Goal: Communication & Community: Answer question/provide support

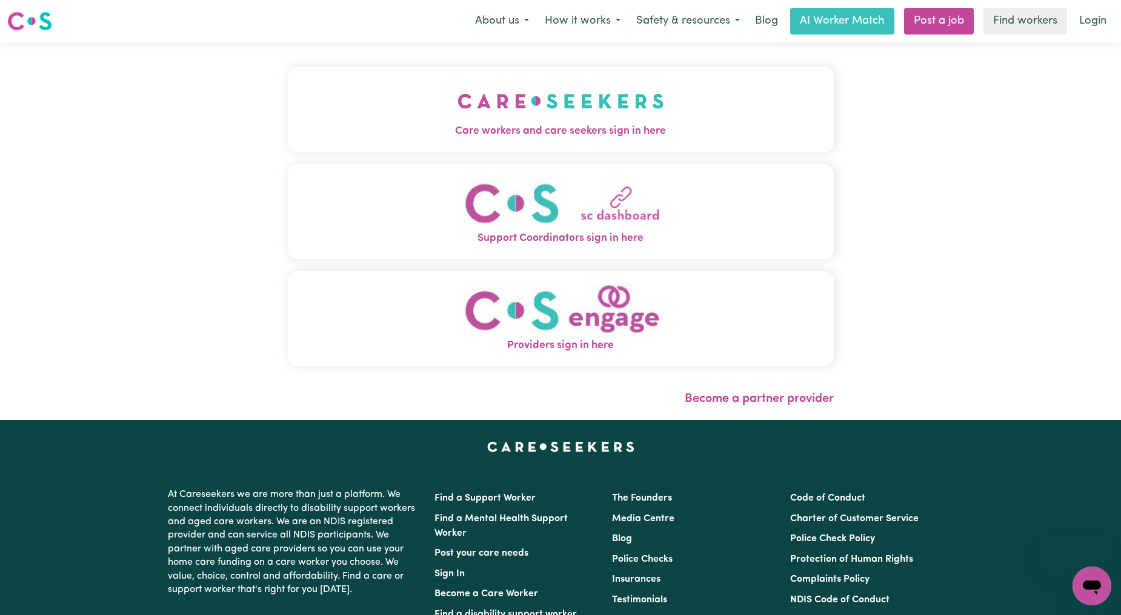
click at [505, 108] on button "Care workers and care seekers sign in here" at bounding box center [561, 109] width 546 height 85
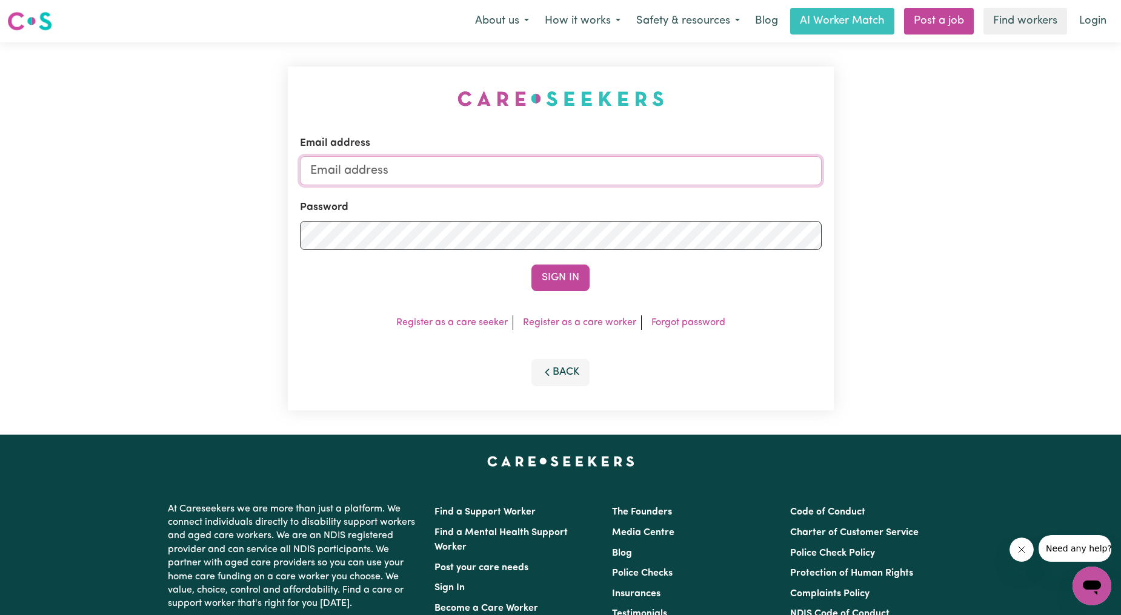
click at [477, 171] on input "Email address" at bounding box center [561, 170] width 522 height 29
drag, startPoint x: 373, startPoint y: 173, endPoint x: 681, endPoint y: 159, distance: 309.2
click at [681, 159] on input "[EMAIL_ADDRESS][PERSON_NAME][DOMAIN_NAME]" at bounding box center [561, 170] width 522 height 29
type input "[EMAIL_ADDRESS][DOMAIN_NAME]"
click at [562, 274] on button "Sign In" at bounding box center [560, 278] width 58 height 27
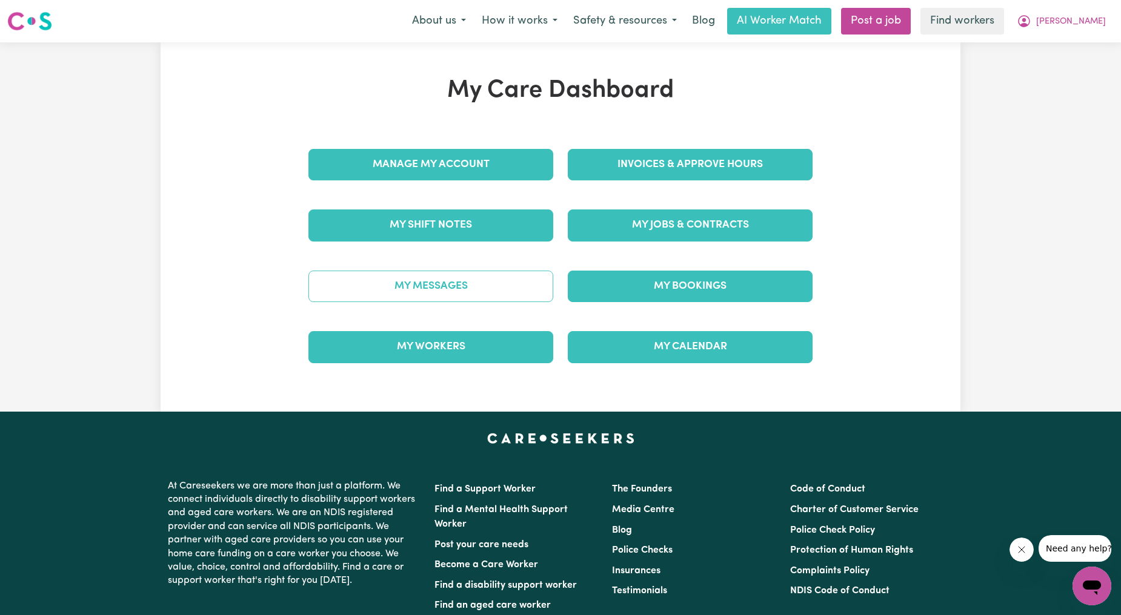
click at [468, 283] on link "My Messages" at bounding box center [430, 286] width 245 height 31
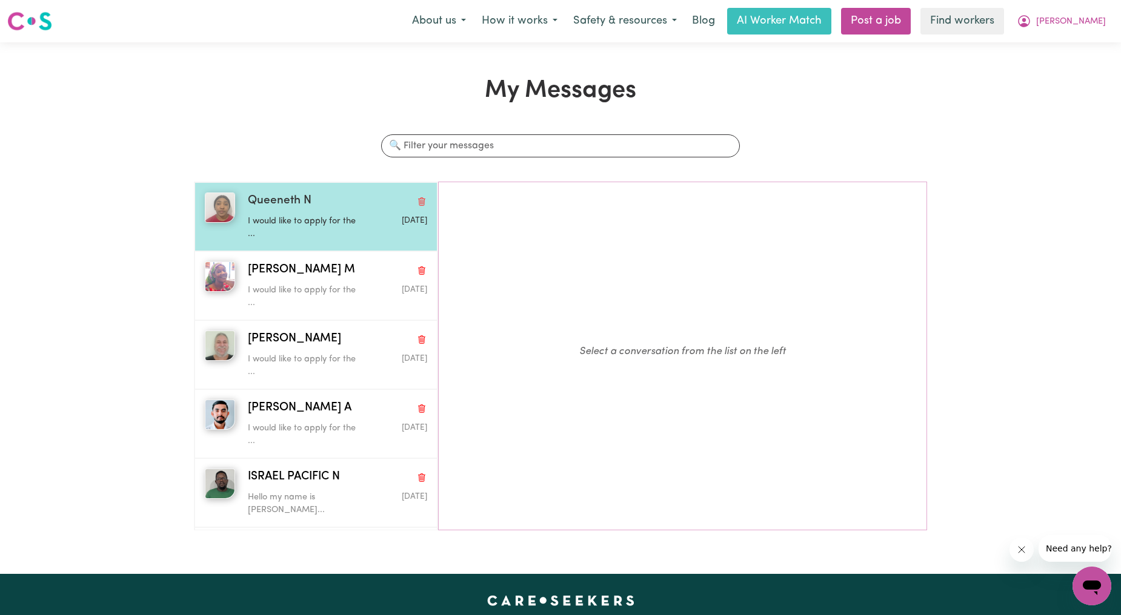
click at [338, 205] on div "Queeneth N" at bounding box center [337, 202] width 179 height 18
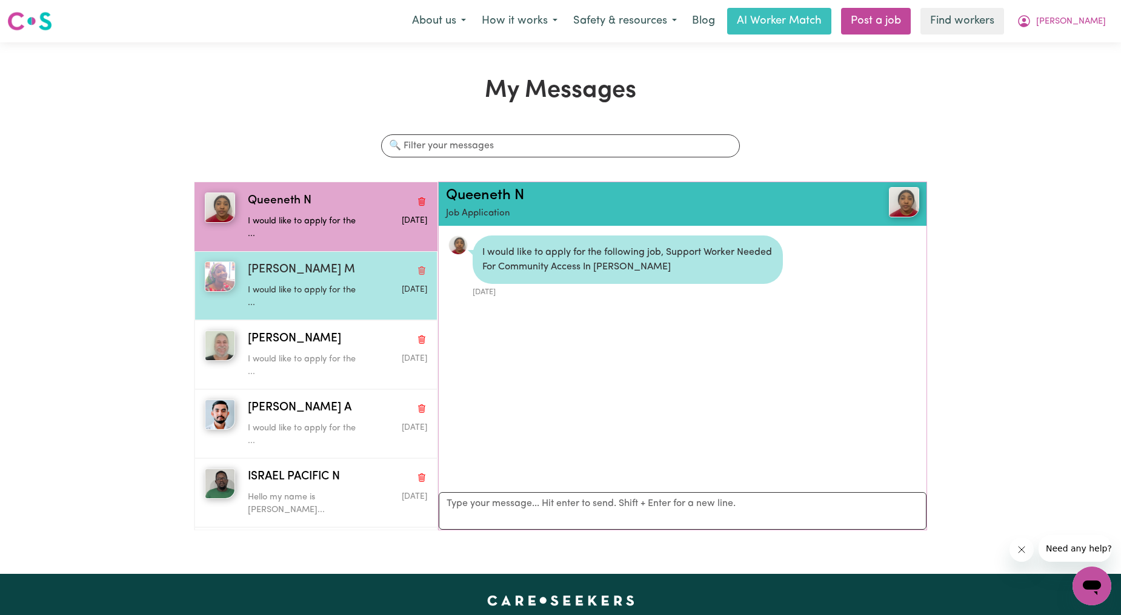
scroll to position [7, 0]
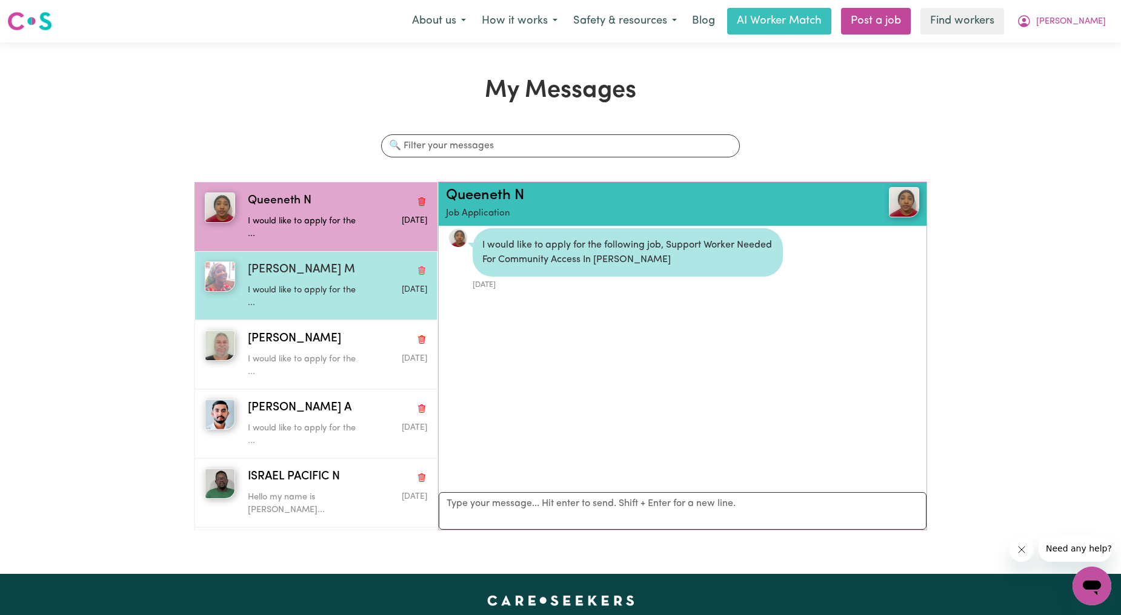
click at [292, 267] on div "[PERSON_NAME] M" at bounding box center [337, 271] width 179 height 18
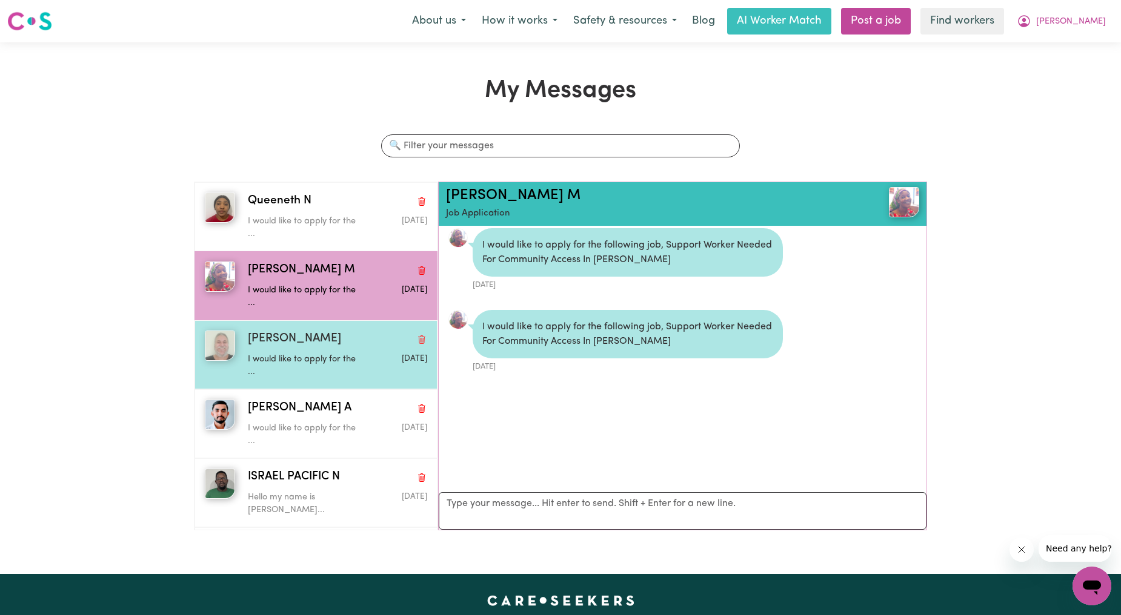
click at [301, 356] on p "I would like to apply for the ..." at bounding box center [308, 366] width 120 height 26
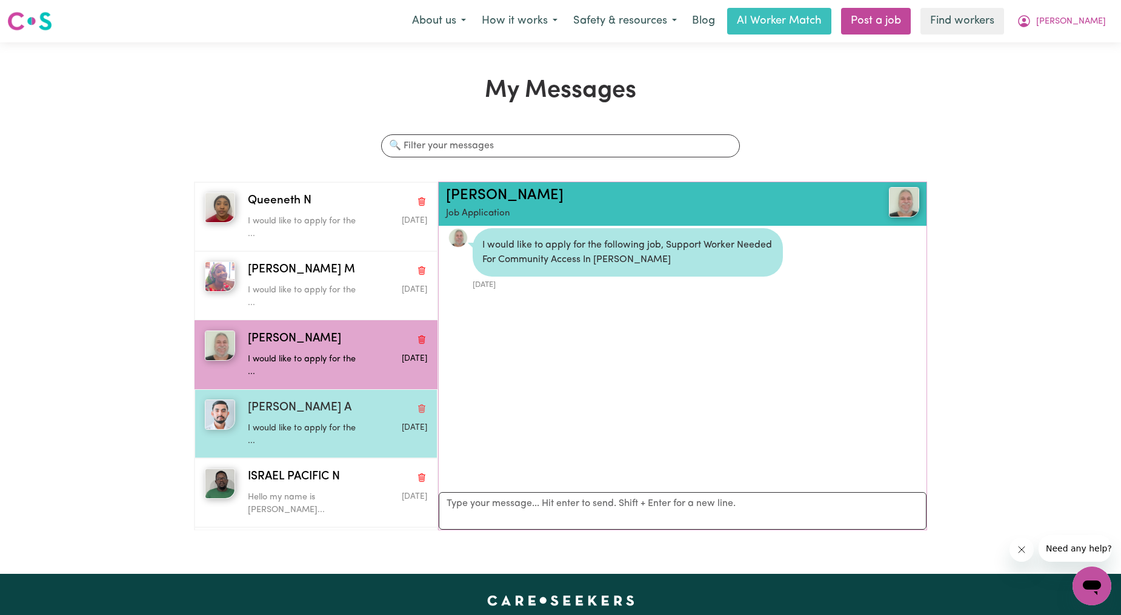
click at [299, 414] on div "[PERSON_NAME] A" at bounding box center [337, 409] width 179 height 18
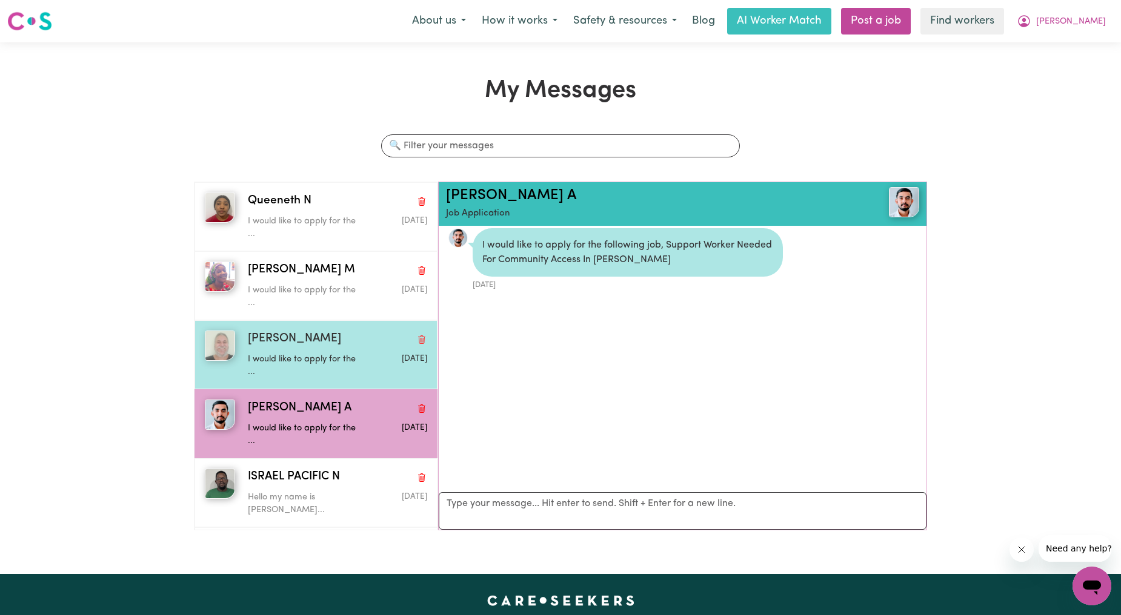
click at [290, 358] on p "I would like to apply for the ..." at bounding box center [308, 366] width 120 height 26
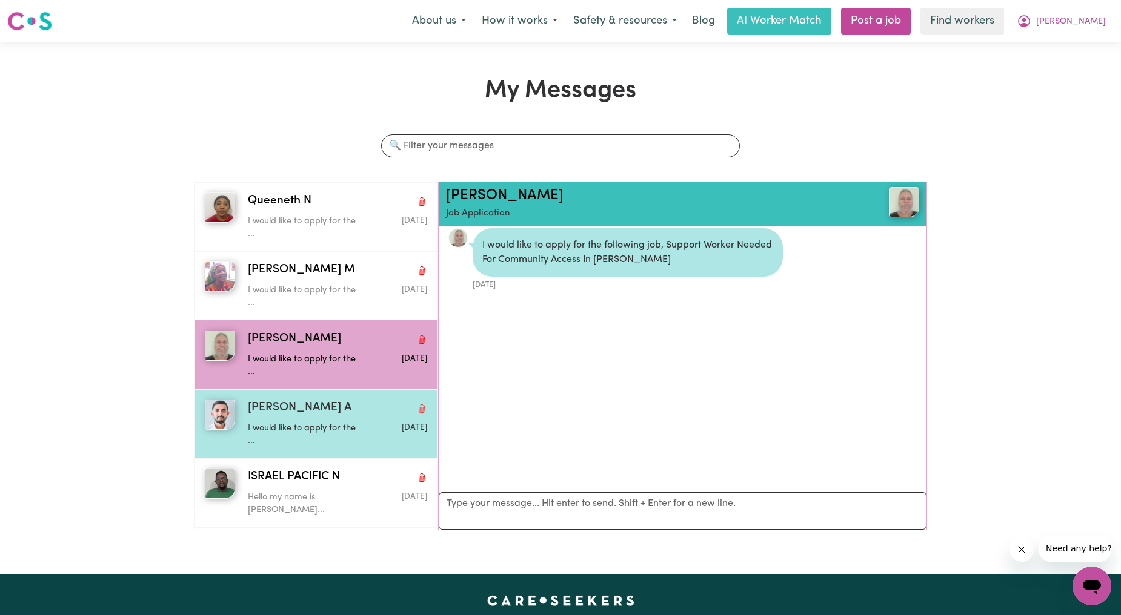
click at [301, 420] on div "I would like to apply for the ..." at bounding box center [308, 432] width 120 height 31
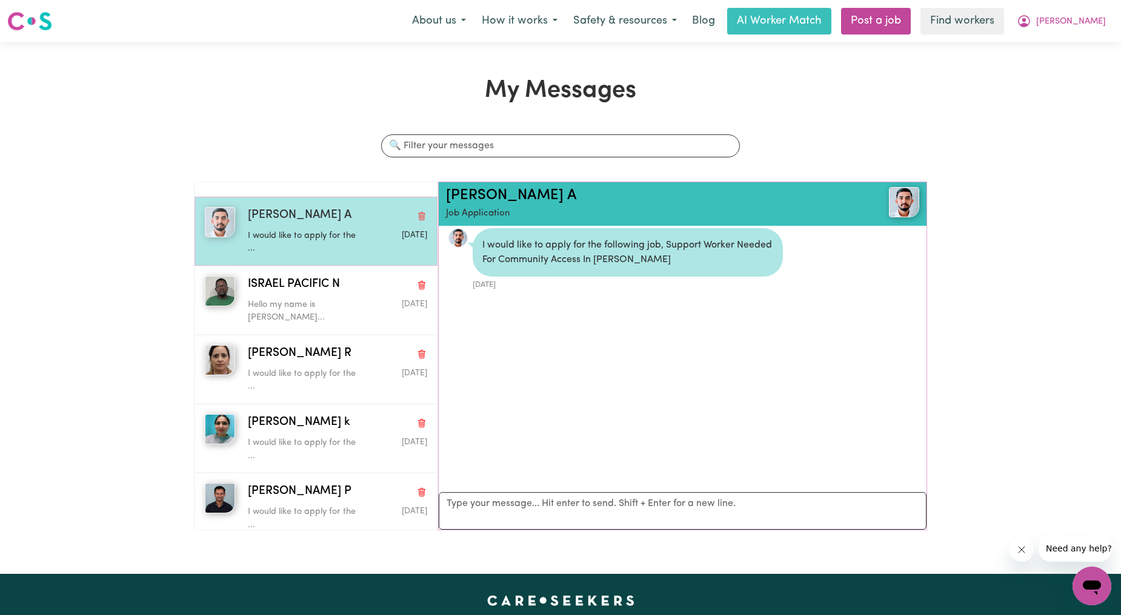
scroll to position [224, 0]
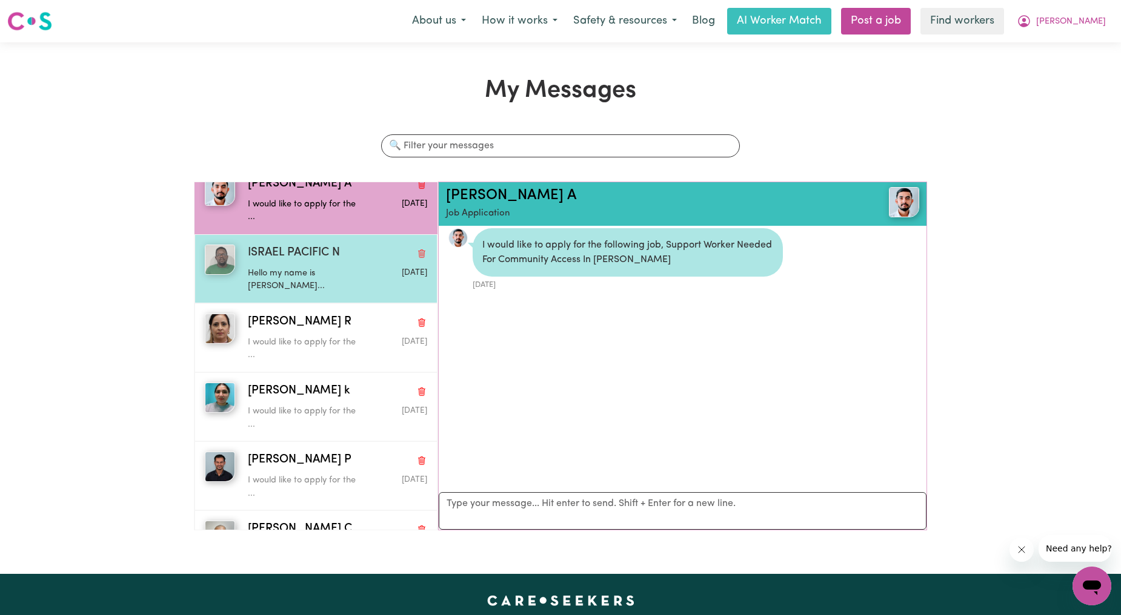
click at [305, 263] on div "Hello my name is [PERSON_NAME]..." at bounding box center [308, 277] width 120 height 31
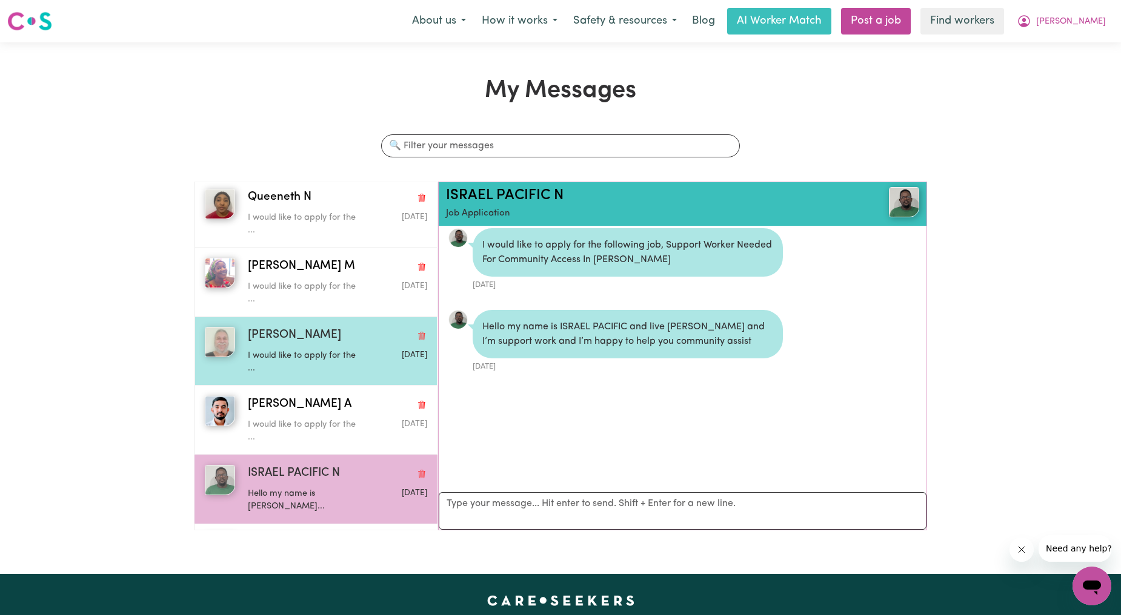
scroll to position [0, 0]
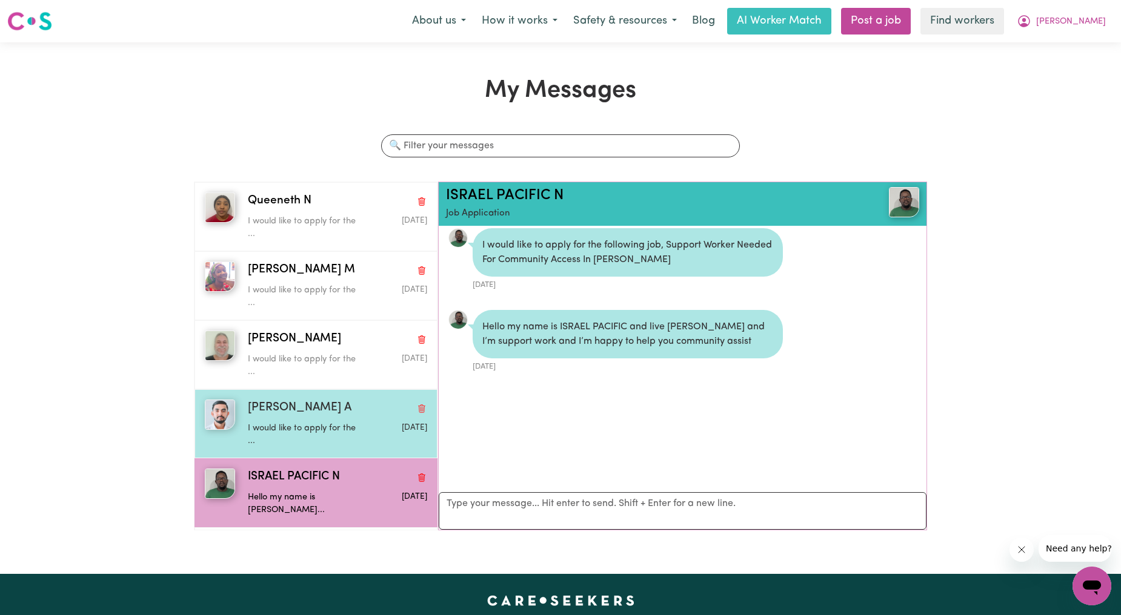
click at [300, 431] on p "I would like to apply for the ..." at bounding box center [308, 435] width 120 height 26
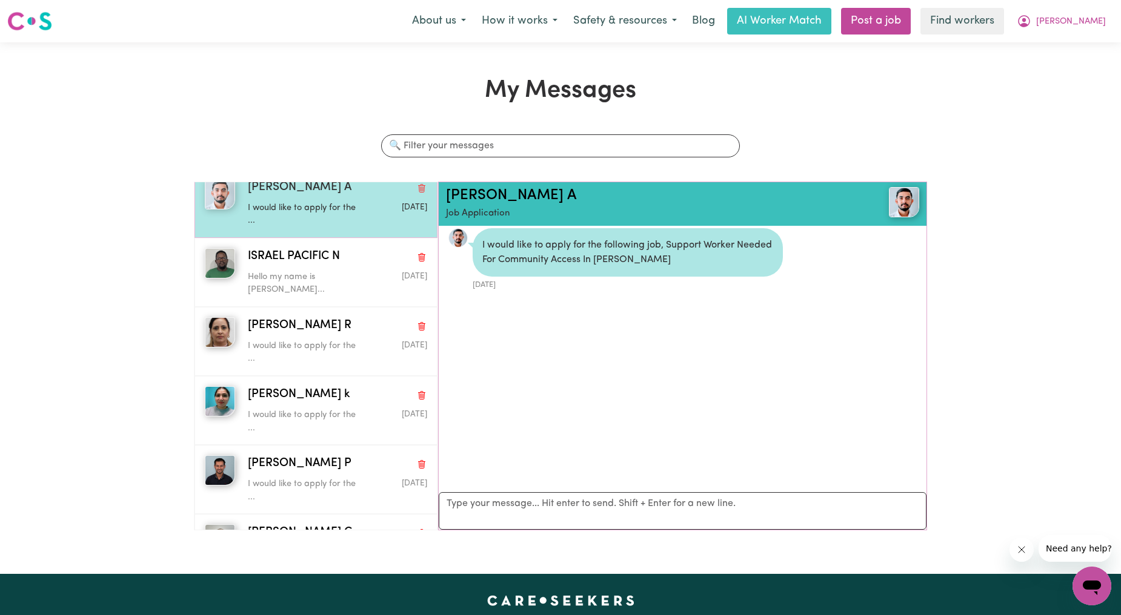
scroll to position [224, 0]
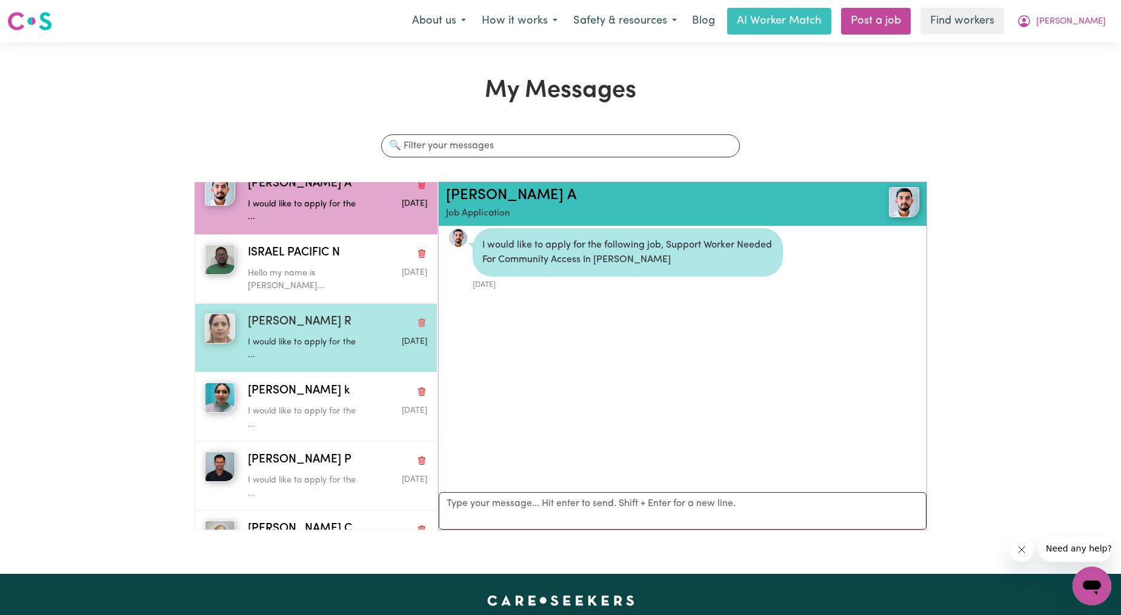
click at [291, 321] on span "[PERSON_NAME] R" at bounding box center [300, 323] width 104 height 18
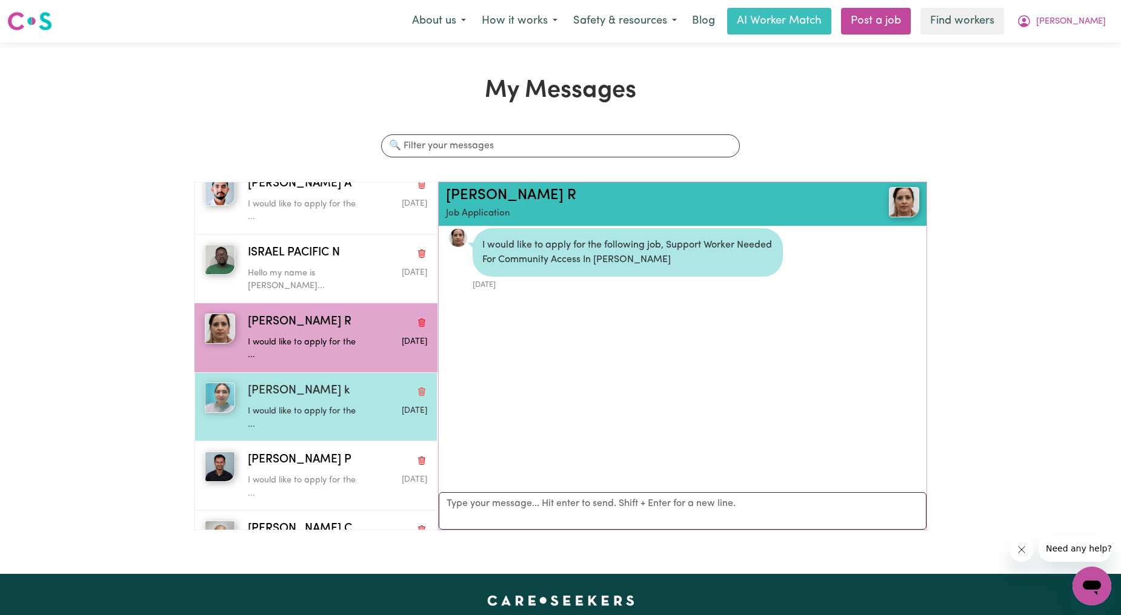
click at [311, 400] on div "I would like to apply for the ..." at bounding box center [308, 415] width 120 height 31
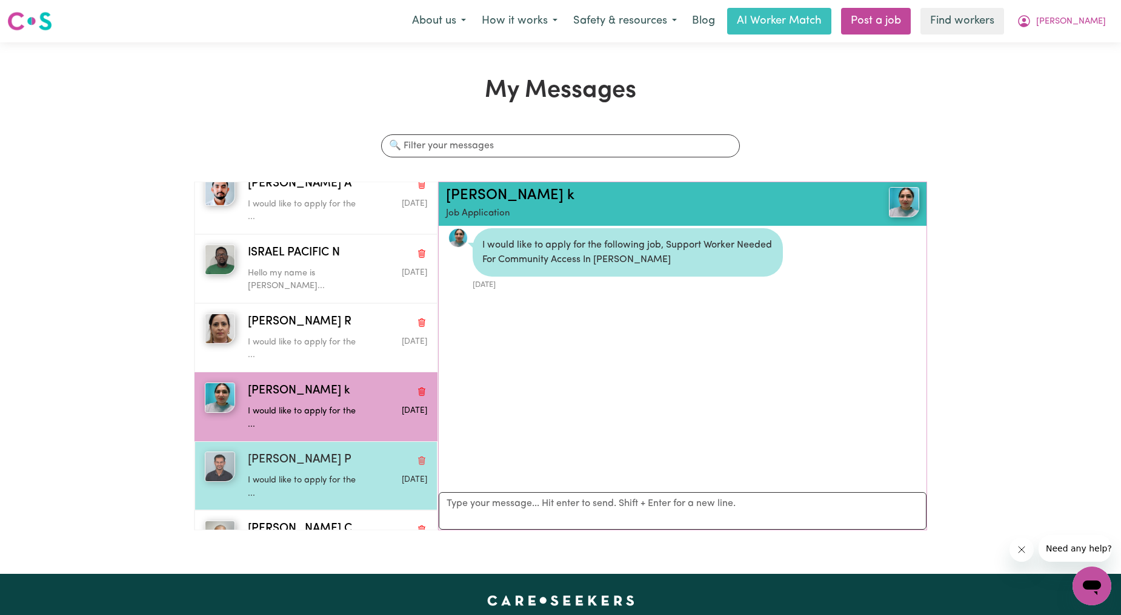
click at [316, 486] on p "I would like to apply for the ..." at bounding box center [308, 487] width 120 height 26
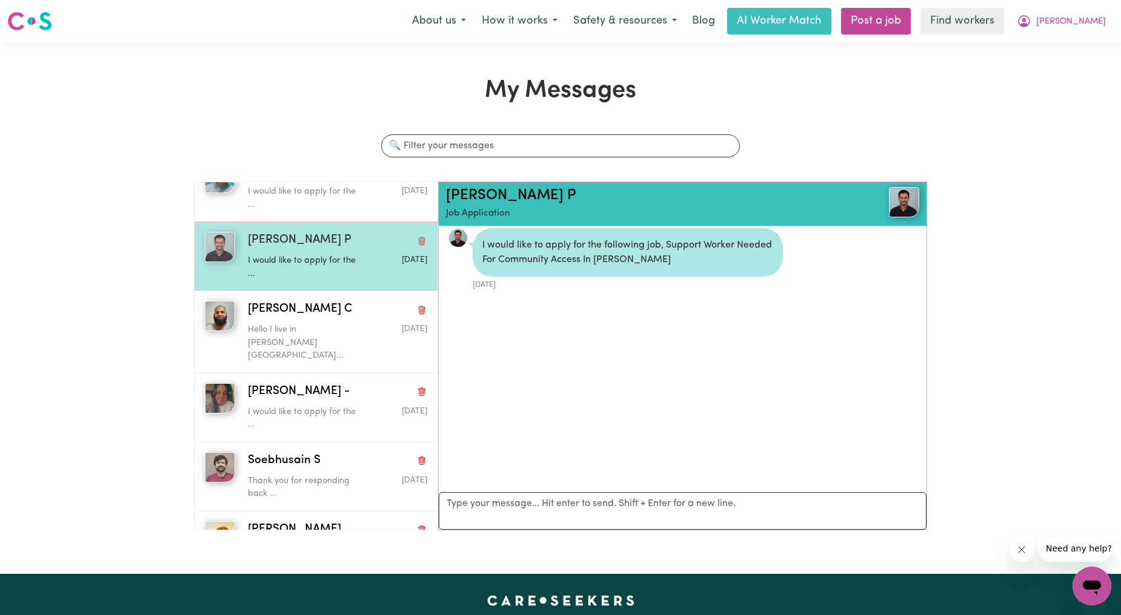
scroll to position [449, 0]
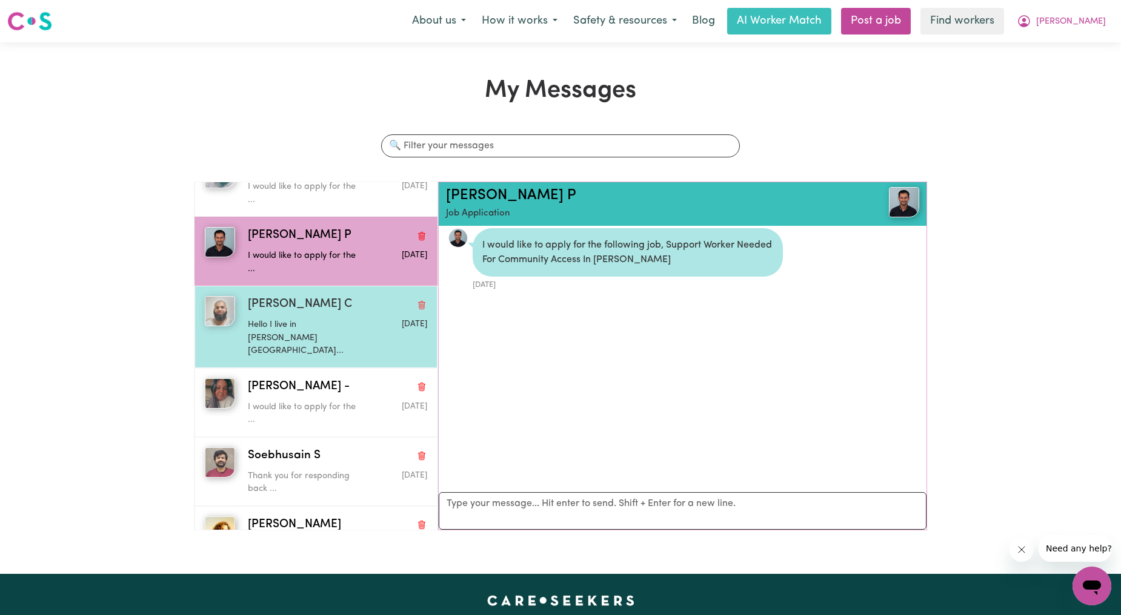
click at [300, 319] on p "Hello I live in [PERSON_NAME][GEOGRAPHIC_DATA]..." at bounding box center [308, 338] width 120 height 39
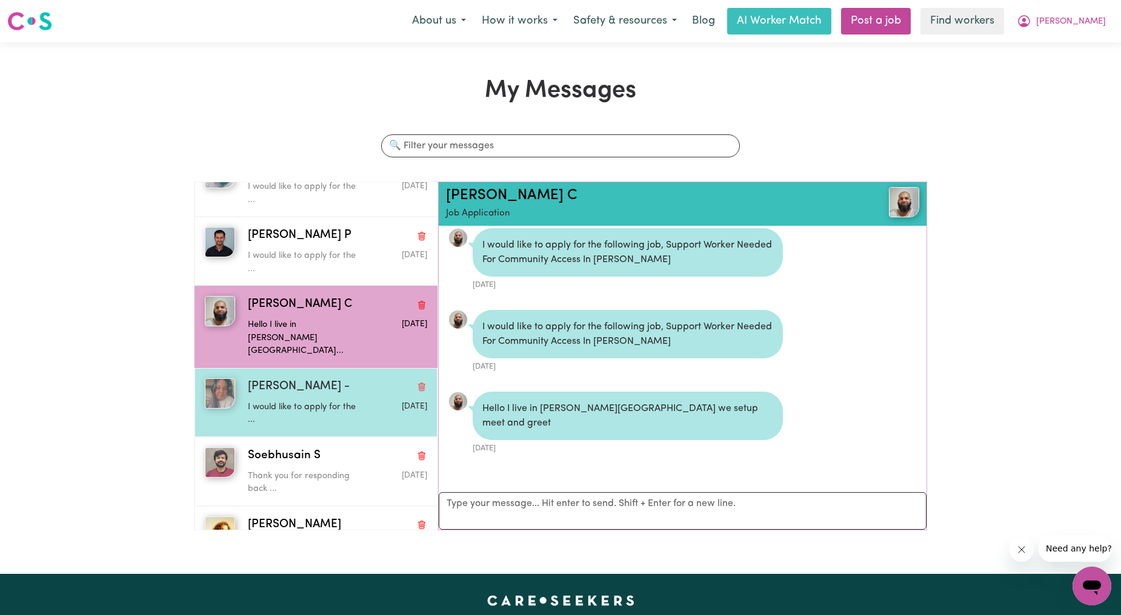
click at [300, 396] on div "I would like to apply for the ..." at bounding box center [308, 411] width 120 height 31
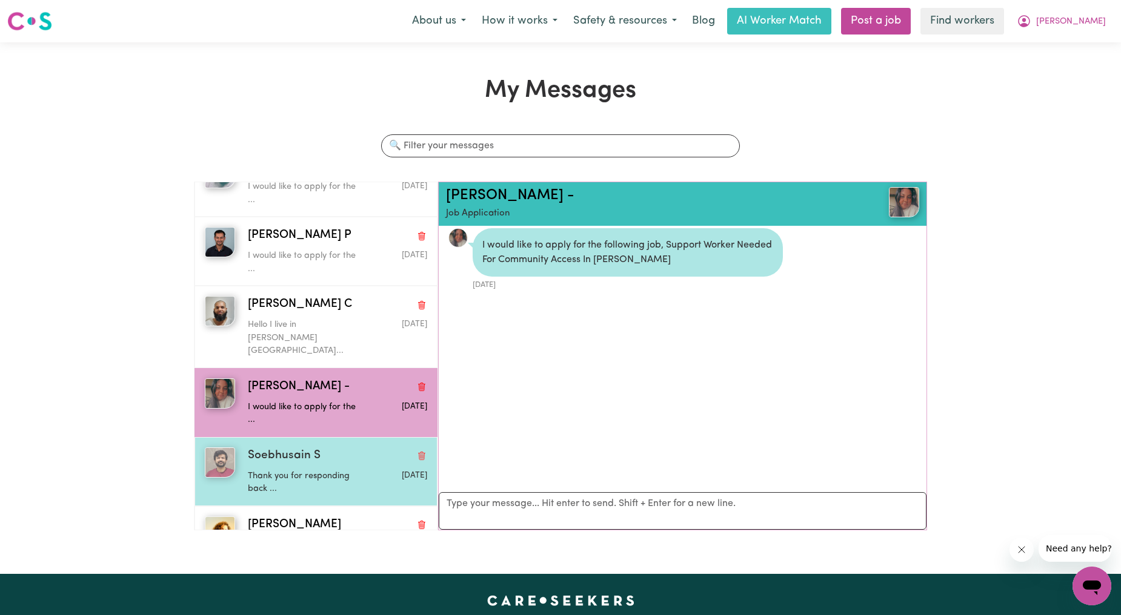
click at [299, 448] on span "Soebhusain S" at bounding box center [284, 457] width 73 height 18
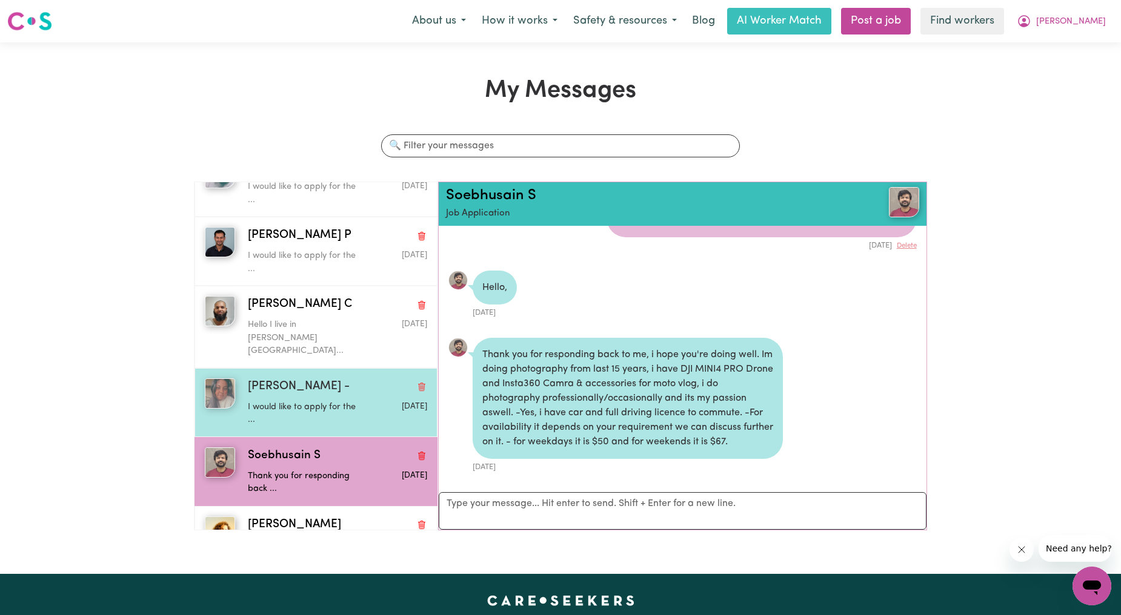
click at [303, 379] on span "[PERSON_NAME] -" at bounding box center [299, 388] width 102 height 18
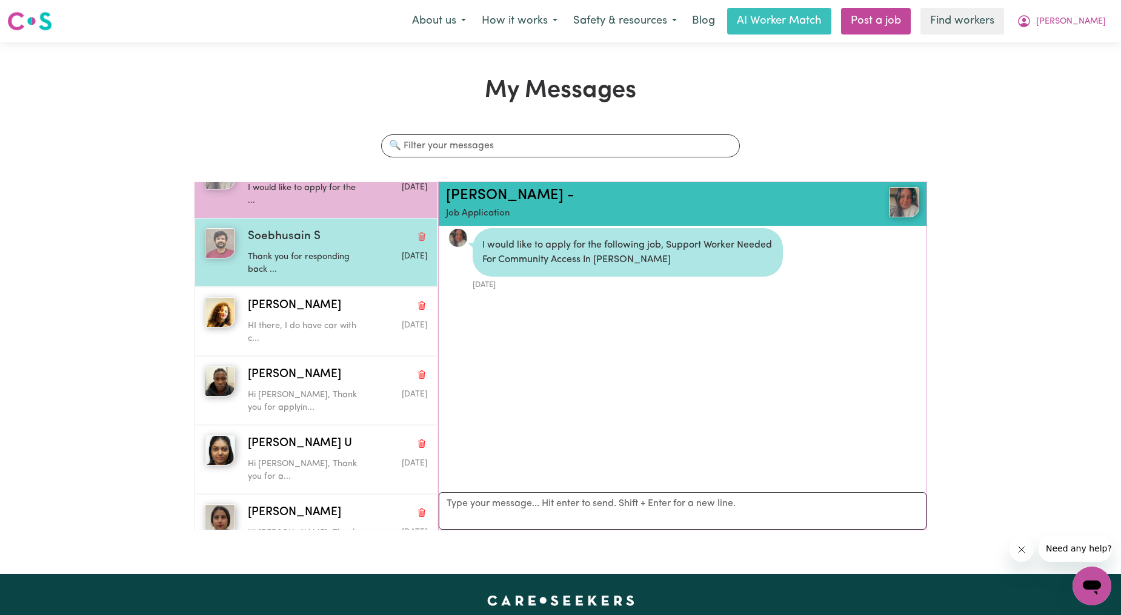
scroll to position [673, 0]
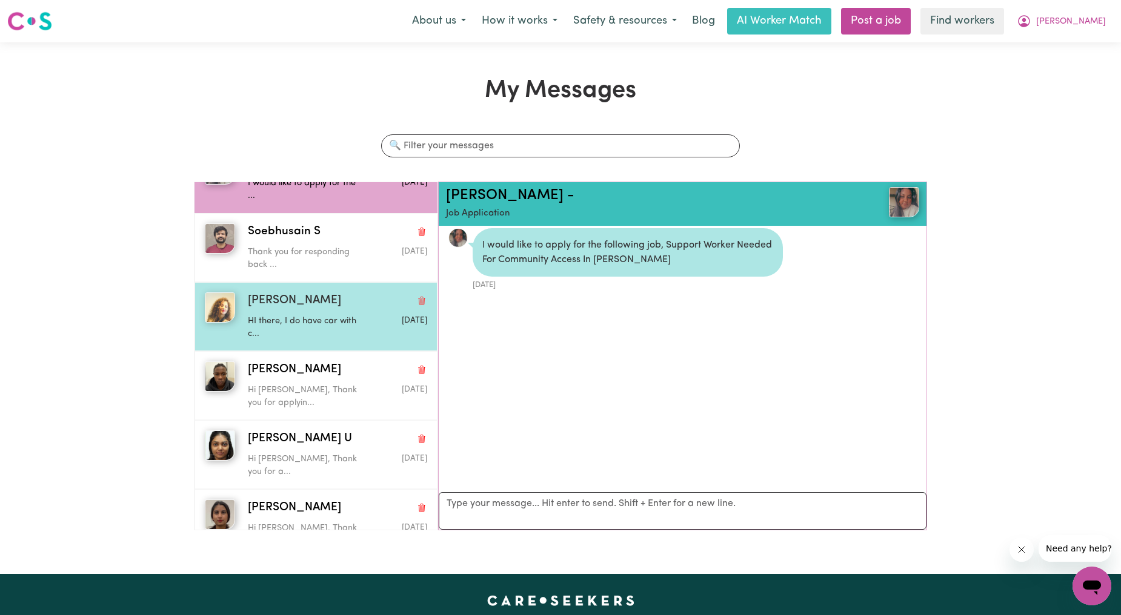
click at [325, 282] on div "[PERSON_NAME] HI there, I do have car with c... [DATE]" at bounding box center [315, 316] width 243 height 69
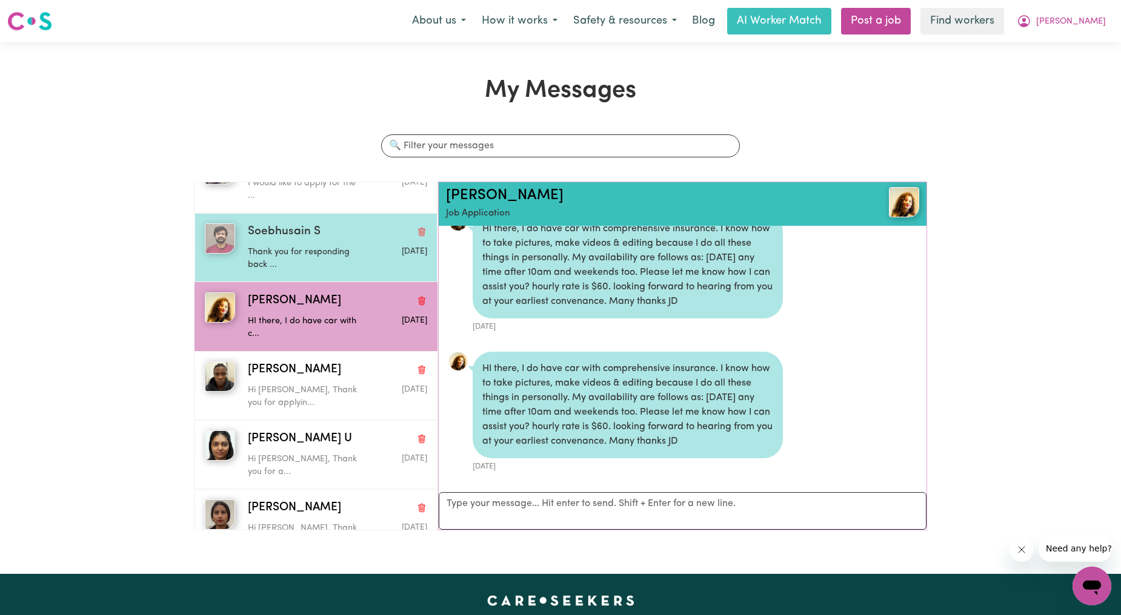
click at [315, 246] on p "Thank you for responding back ..." at bounding box center [308, 259] width 120 height 26
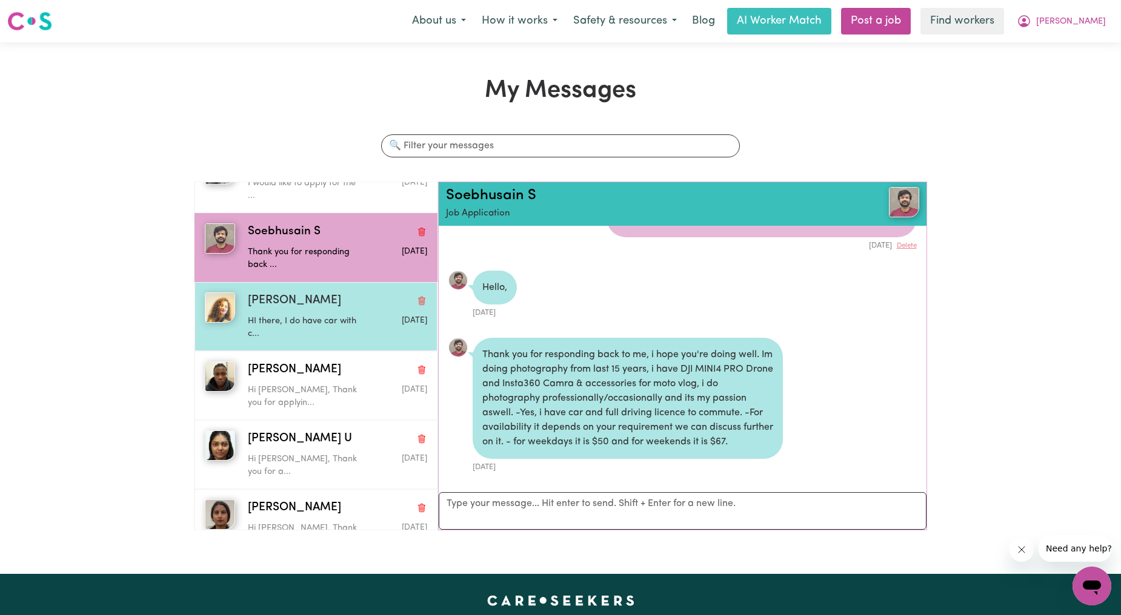
click at [310, 316] on p "HI there, I do have car with c..." at bounding box center [308, 328] width 120 height 26
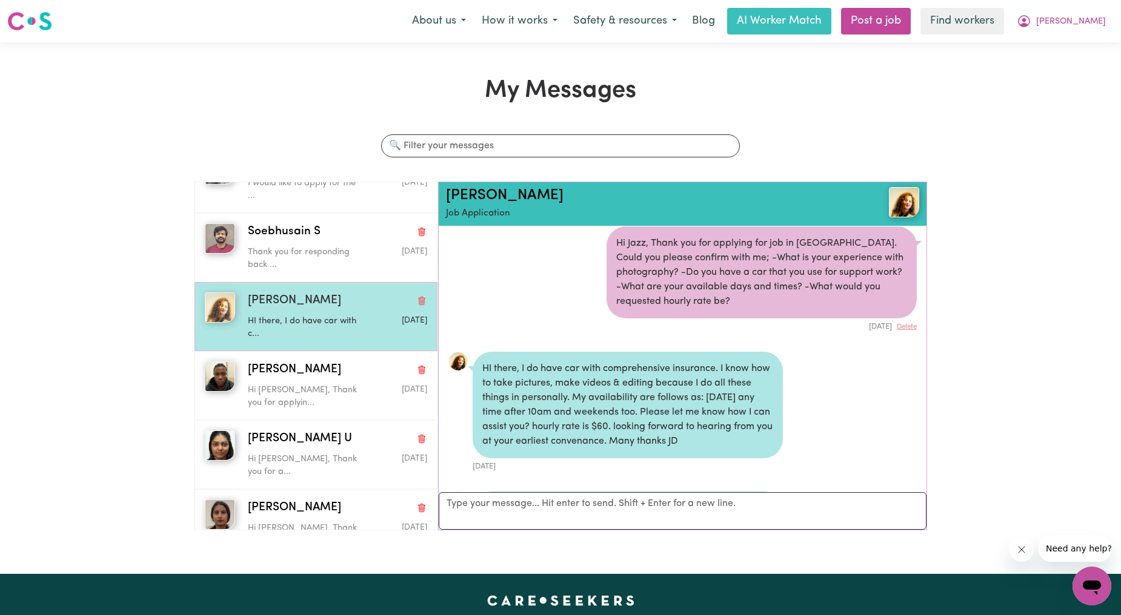
scroll to position [313, 0]
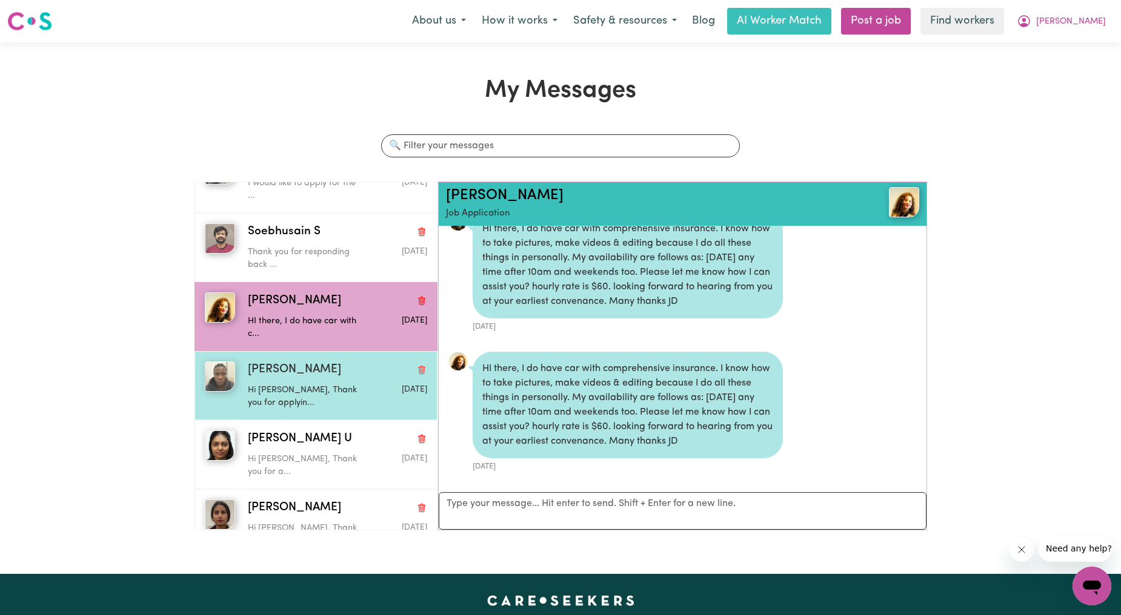
click at [315, 362] on div "[PERSON_NAME]" at bounding box center [337, 371] width 179 height 18
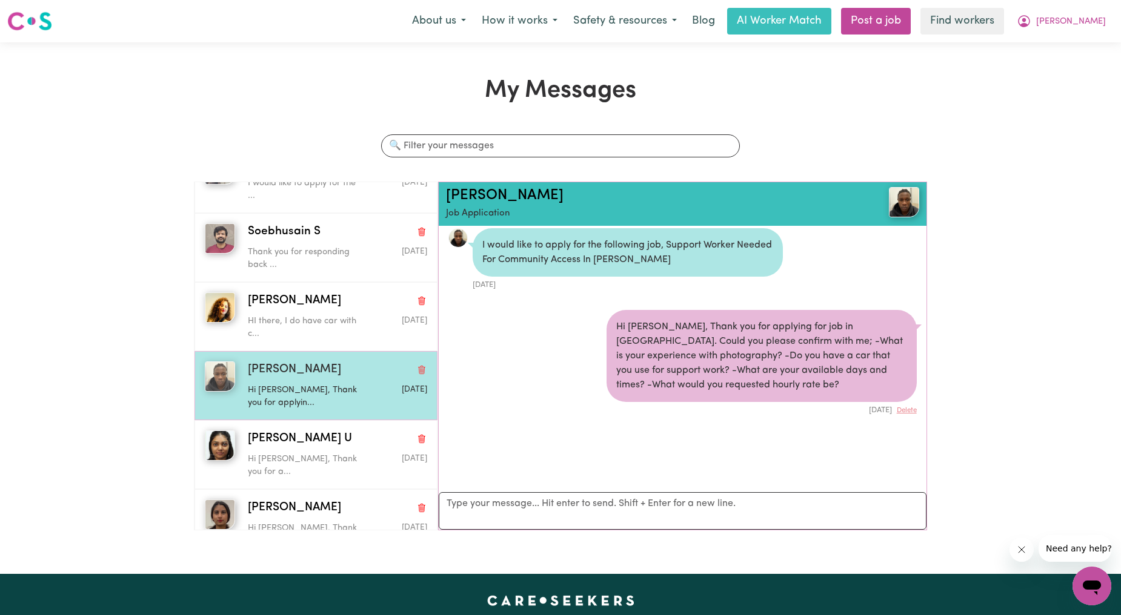
scroll to position [7, 0]
click at [308, 402] on div "[PERSON_NAME] S Hi [PERSON_NAME], Thank you for applyin... [DATE]" at bounding box center [315, 385] width 243 height 69
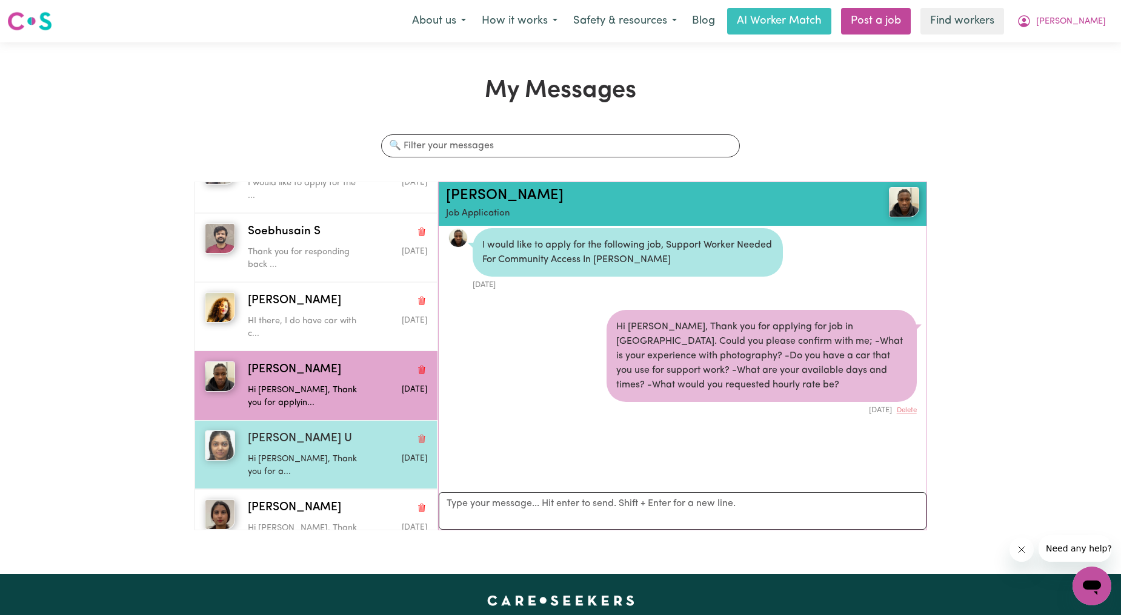
click at [307, 420] on div "[PERSON_NAME] U Hi [PERSON_NAME], Thank you for a... [DATE]" at bounding box center [315, 454] width 243 height 69
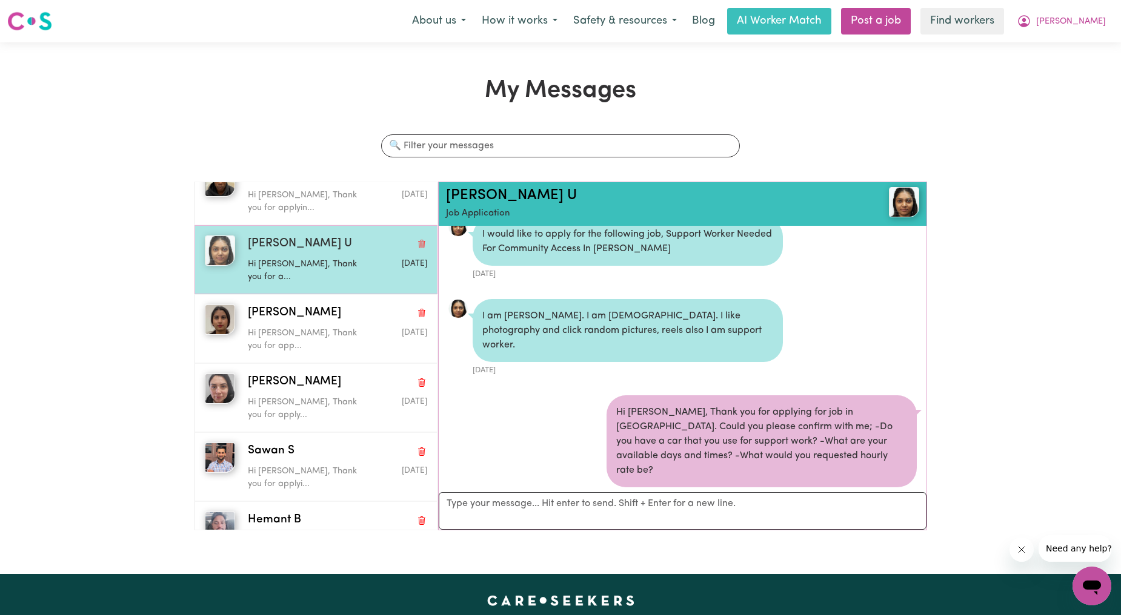
scroll to position [897, 0]
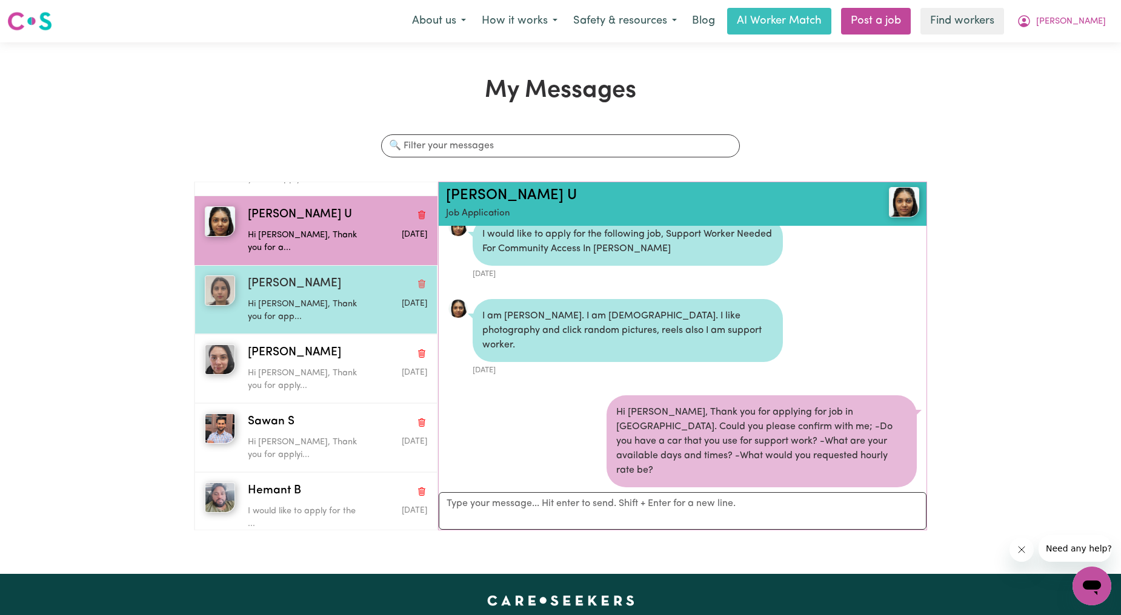
click at [298, 307] on p "Hi [PERSON_NAME], Thank you for app..." at bounding box center [308, 311] width 120 height 26
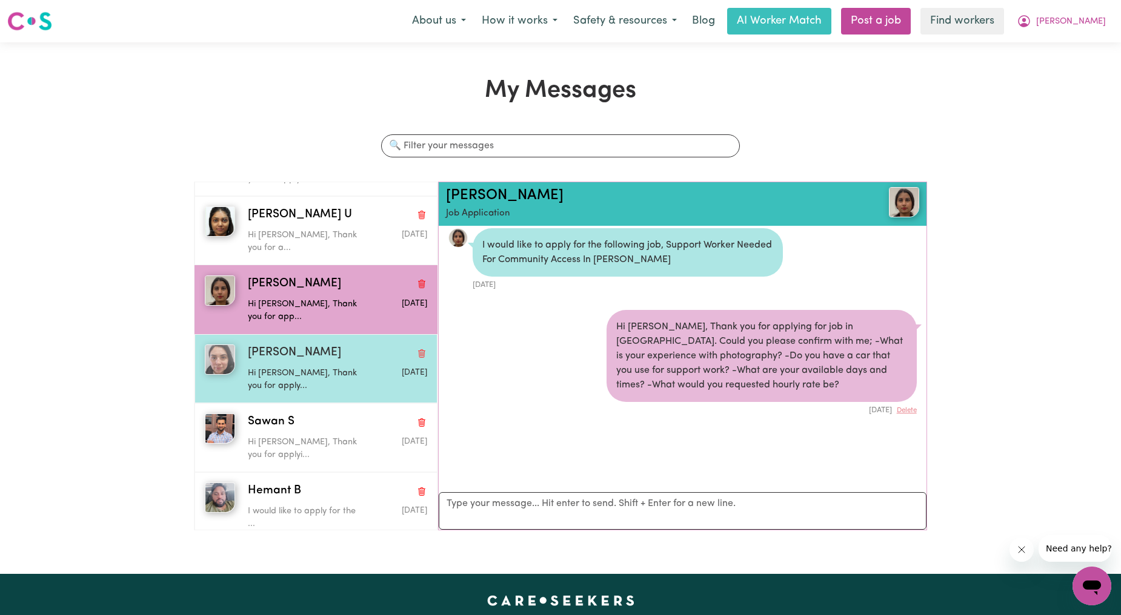
click at [297, 367] on p "Hi [PERSON_NAME], Thank you for apply..." at bounding box center [308, 380] width 120 height 26
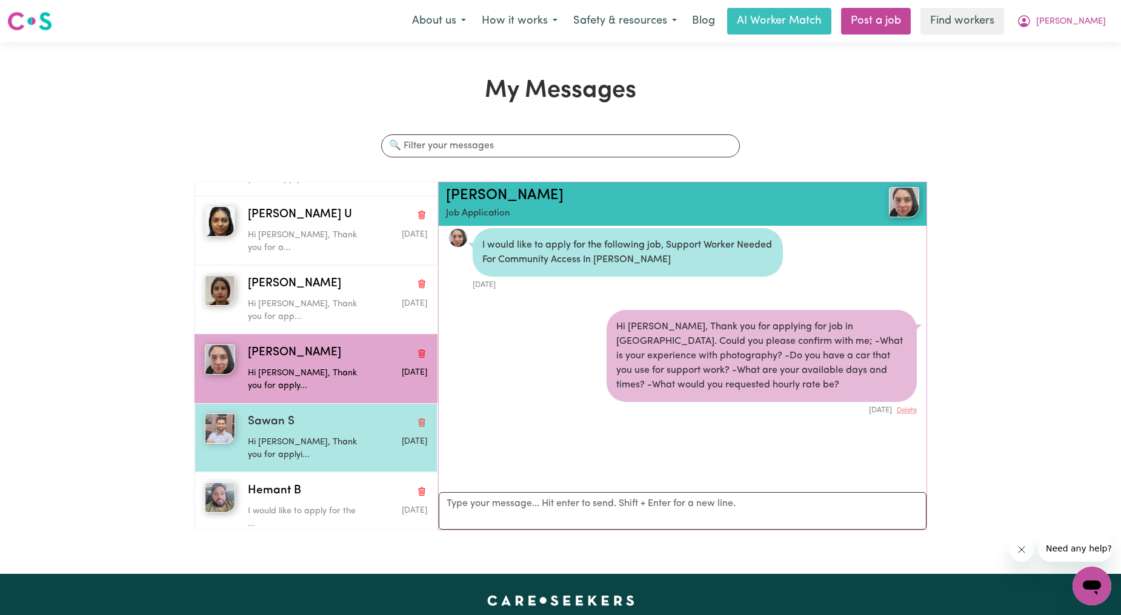
click at [292, 403] on div "Sawan S Hi [PERSON_NAME], Thank you for applyi... [DATE]" at bounding box center [315, 437] width 243 height 69
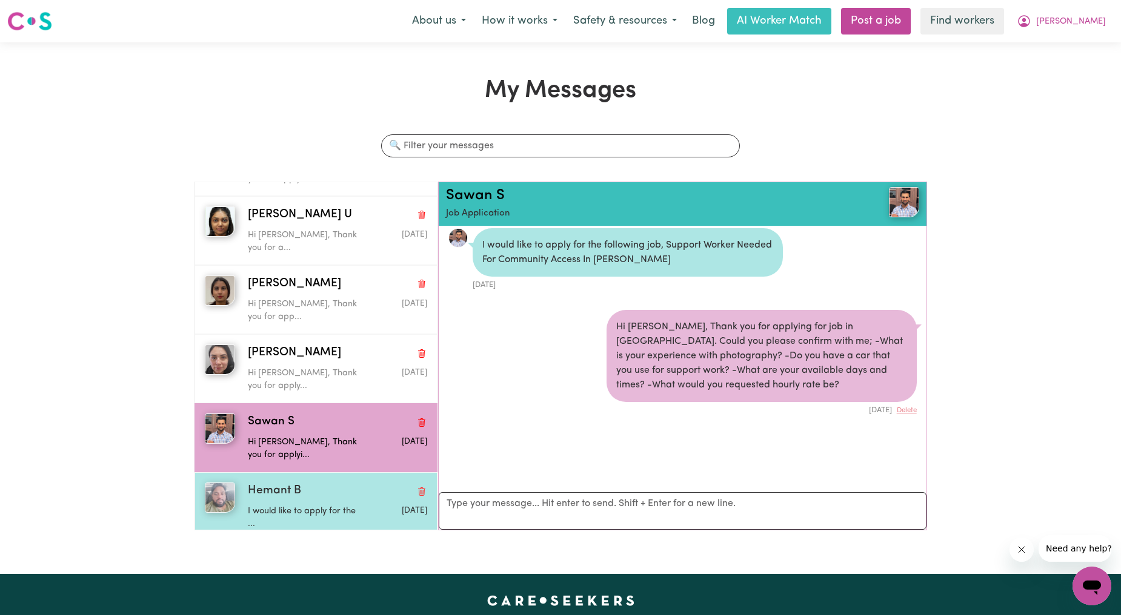
click at [276, 485] on span "Hemant B" at bounding box center [274, 492] width 53 height 18
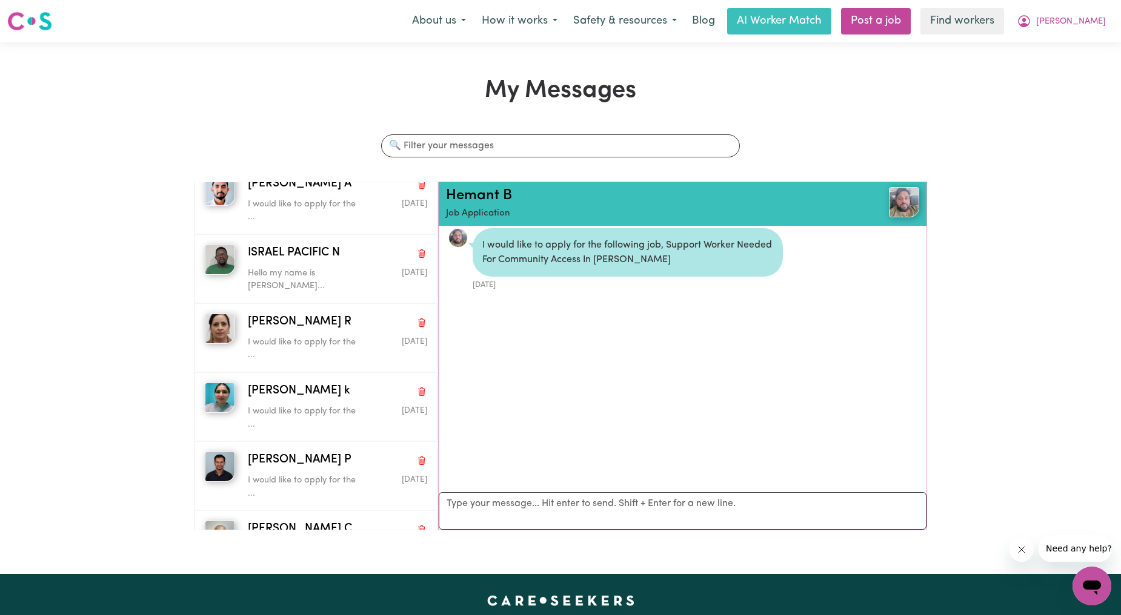
scroll to position [0, 0]
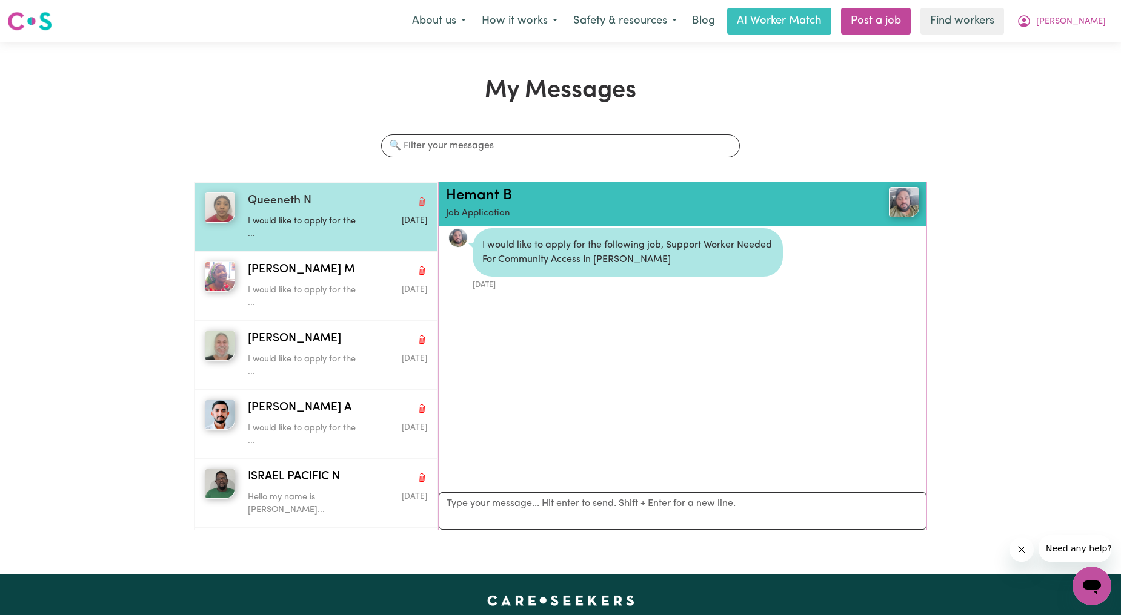
click at [293, 232] on p "I would like to apply for the ..." at bounding box center [308, 228] width 120 height 26
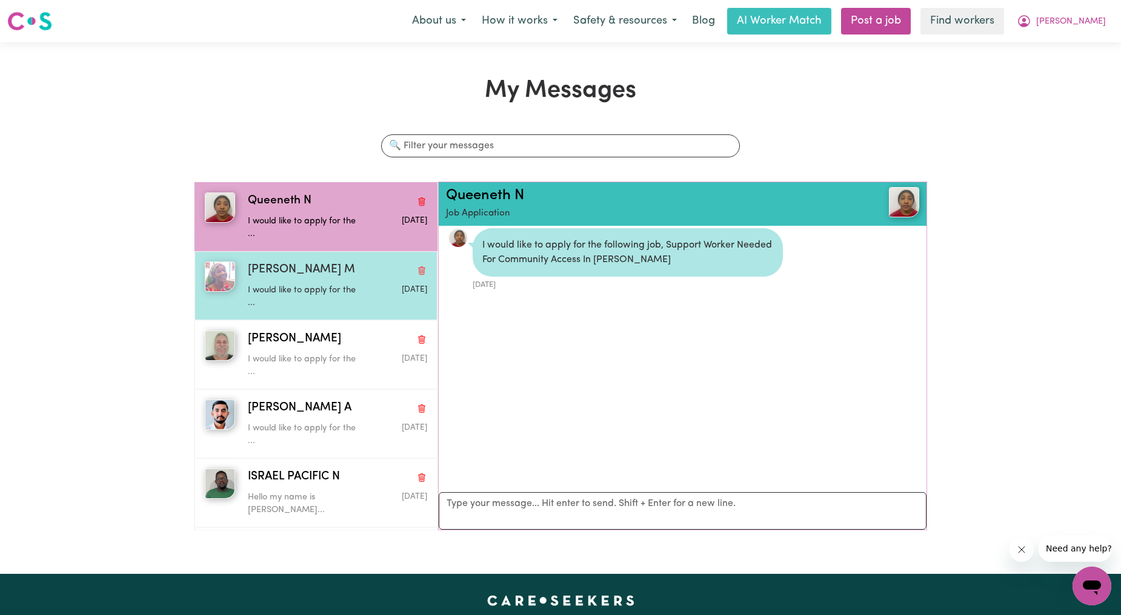
click at [297, 298] on p "I would like to apply for the ..." at bounding box center [308, 297] width 120 height 26
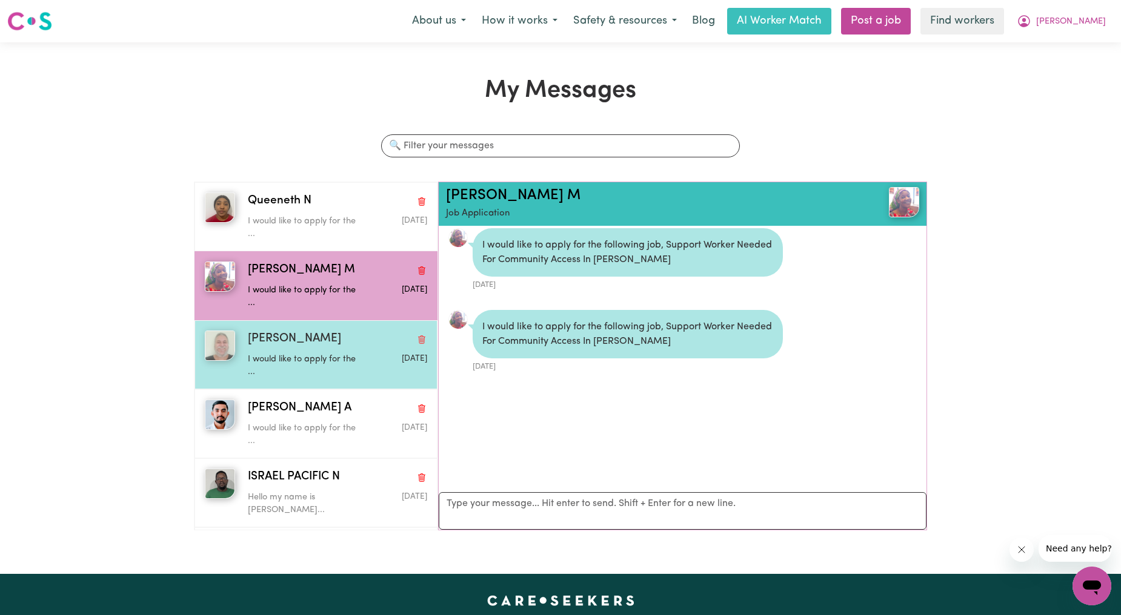
click at [308, 362] on p "I would like to apply for the ..." at bounding box center [308, 366] width 120 height 26
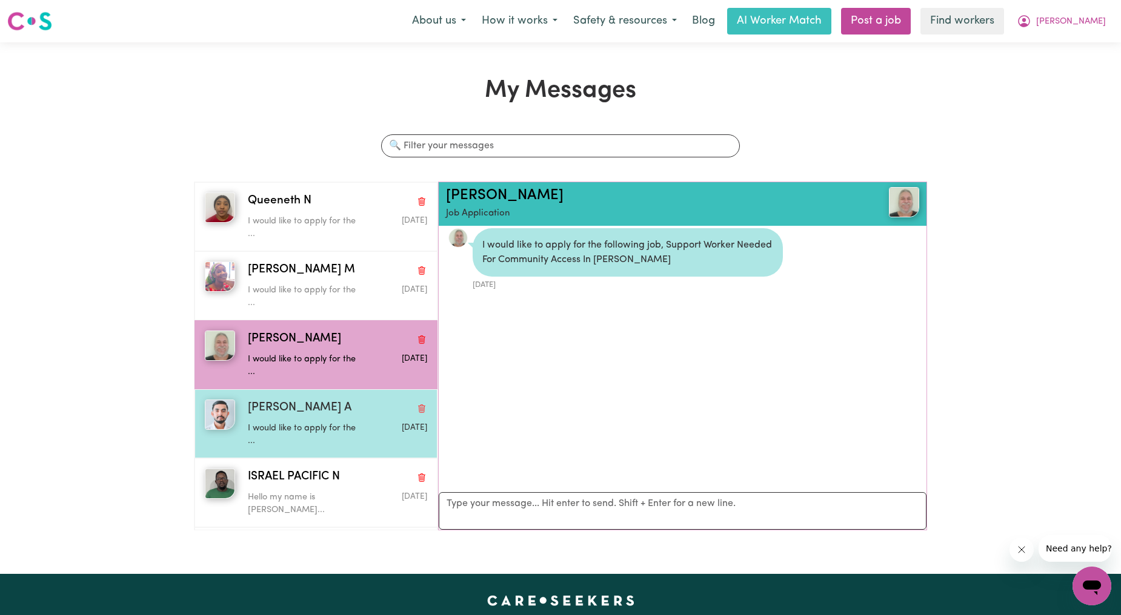
click at [310, 411] on div "[PERSON_NAME] A" at bounding box center [337, 409] width 179 height 18
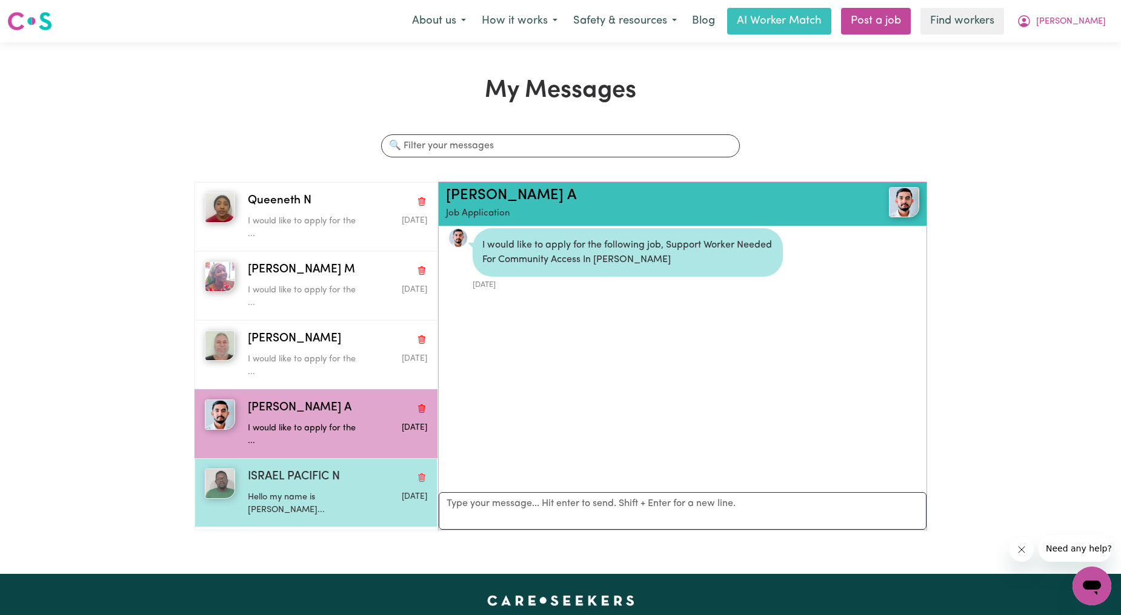
click at [316, 502] on p "Hello my name is [PERSON_NAME]..." at bounding box center [308, 504] width 120 height 26
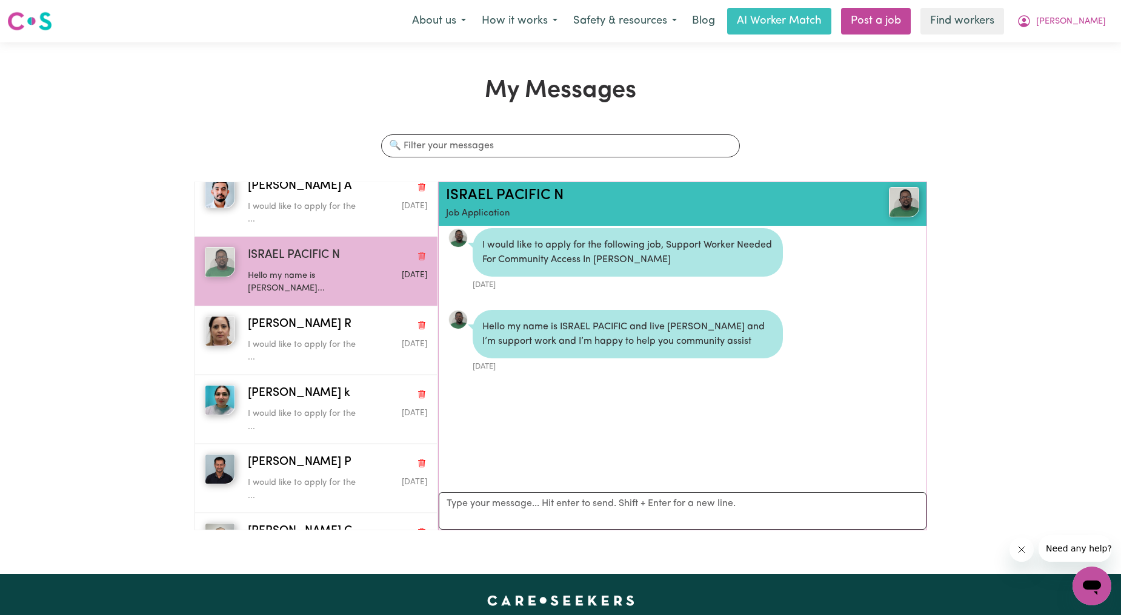
scroll to position [224, 0]
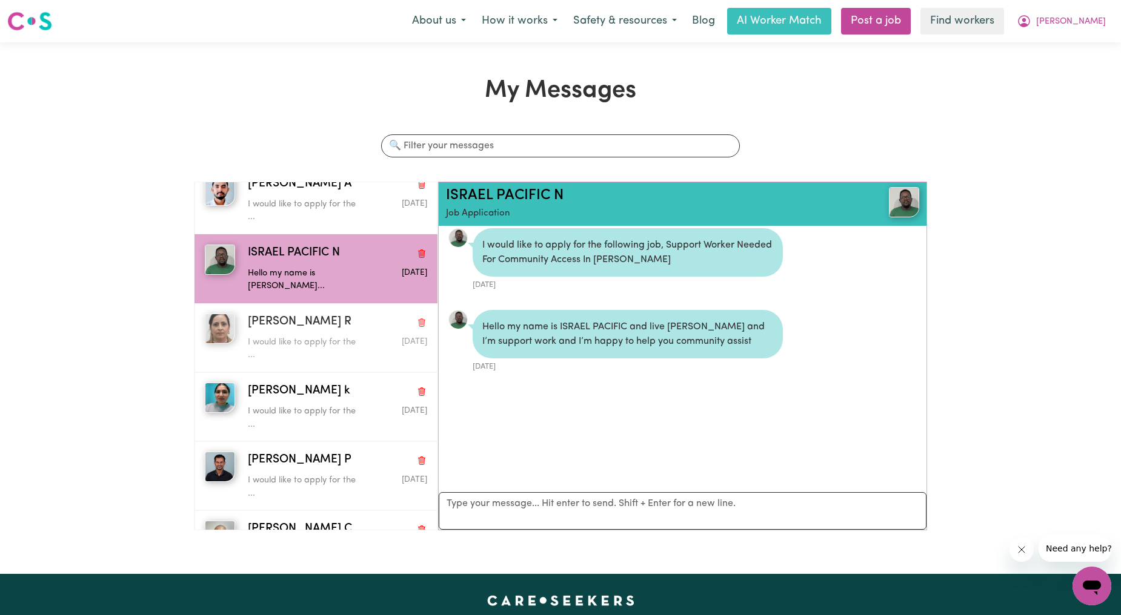
click at [273, 335] on div "I would like to apply for the ..." at bounding box center [308, 346] width 120 height 31
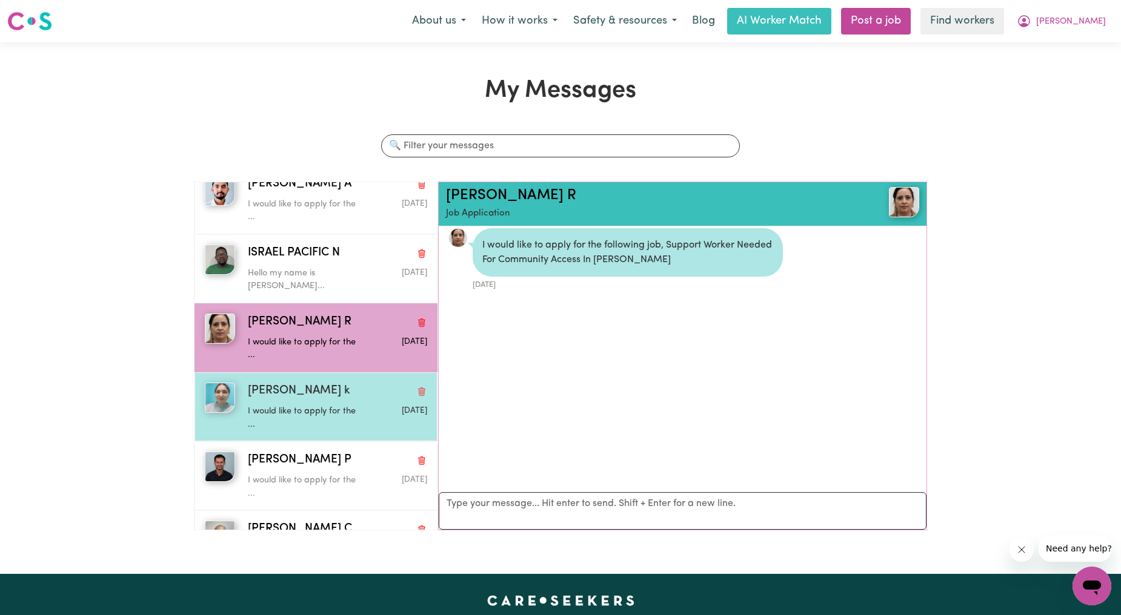
click at [306, 402] on div "I would like to apply for the ..." at bounding box center [308, 415] width 120 height 31
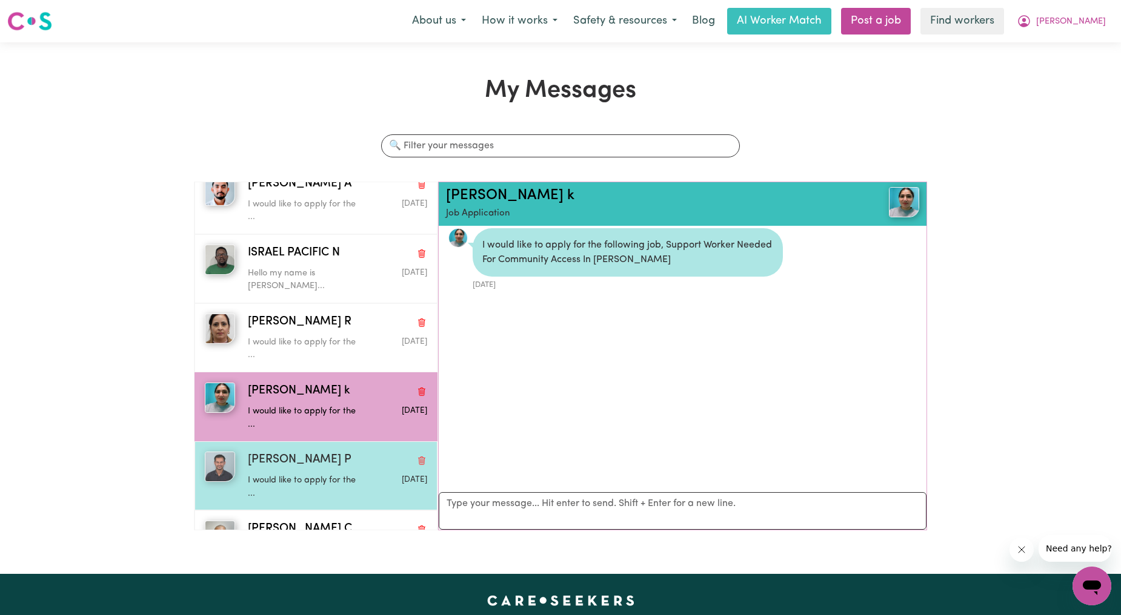
click at [326, 469] on div "[PERSON_NAME] P" at bounding box center [337, 461] width 179 height 18
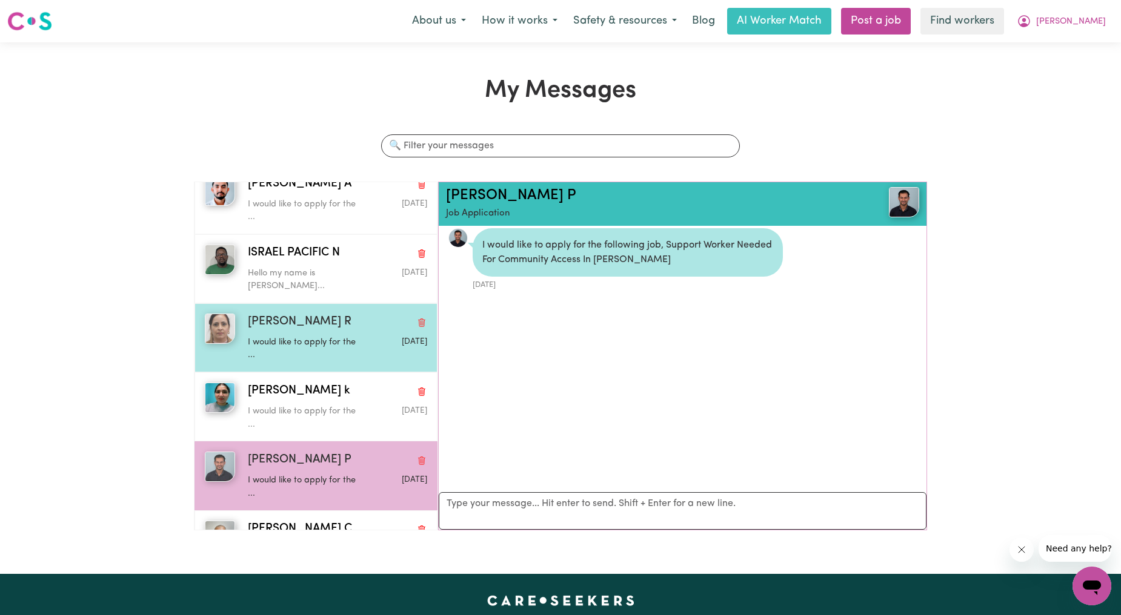
scroll to position [449, 0]
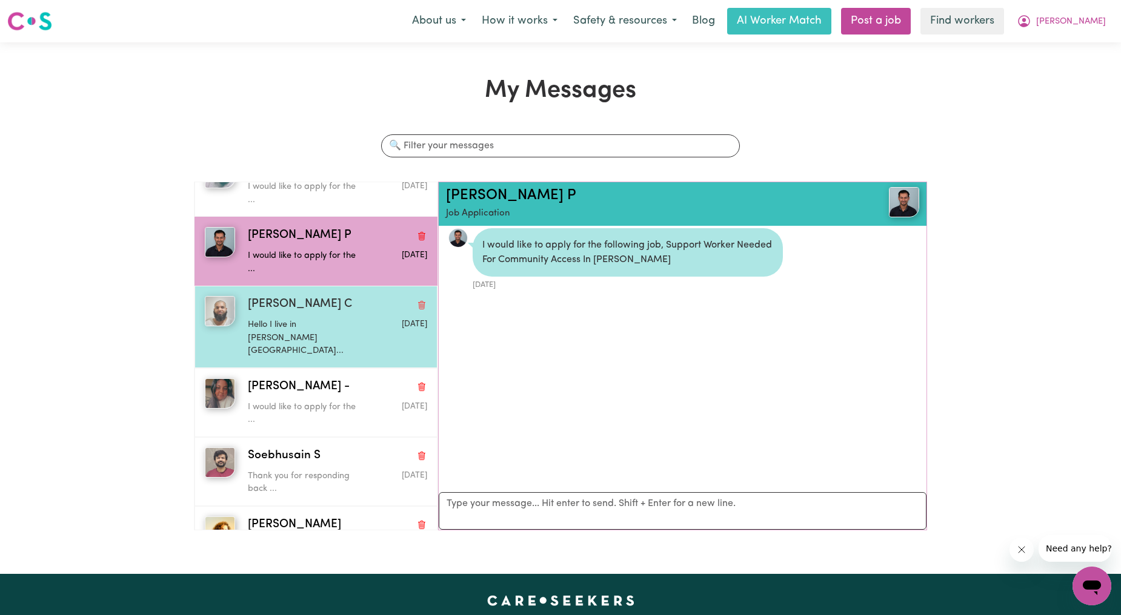
click at [316, 315] on div "Hello I live in [PERSON_NAME][GEOGRAPHIC_DATA]..." at bounding box center [308, 336] width 120 height 44
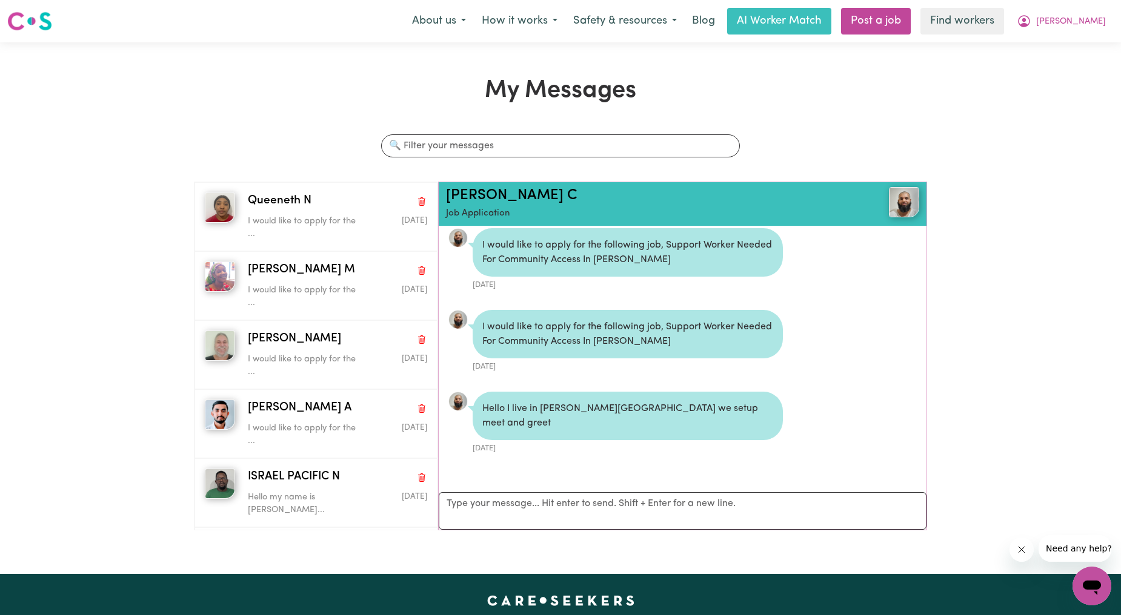
scroll to position [0, 0]
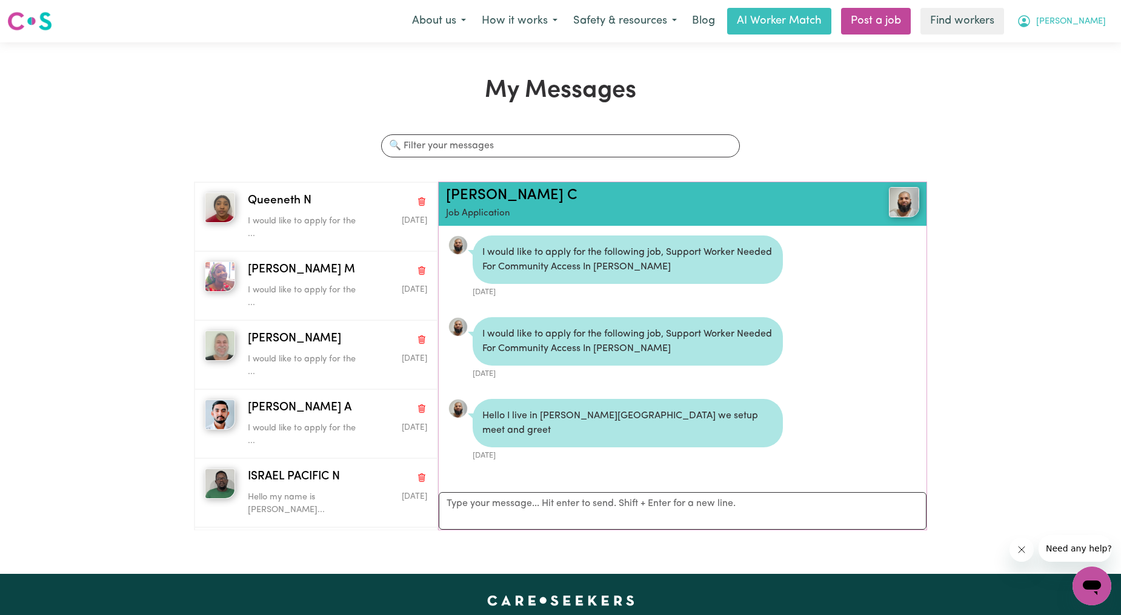
click at [1088, 23] on span "[PERSON_NAME]" at bounding box center [1071, 21] width 70 height 13
click at [1062, 78] on link "Logout" at bounding box center [1065, 69] width 96 height 23
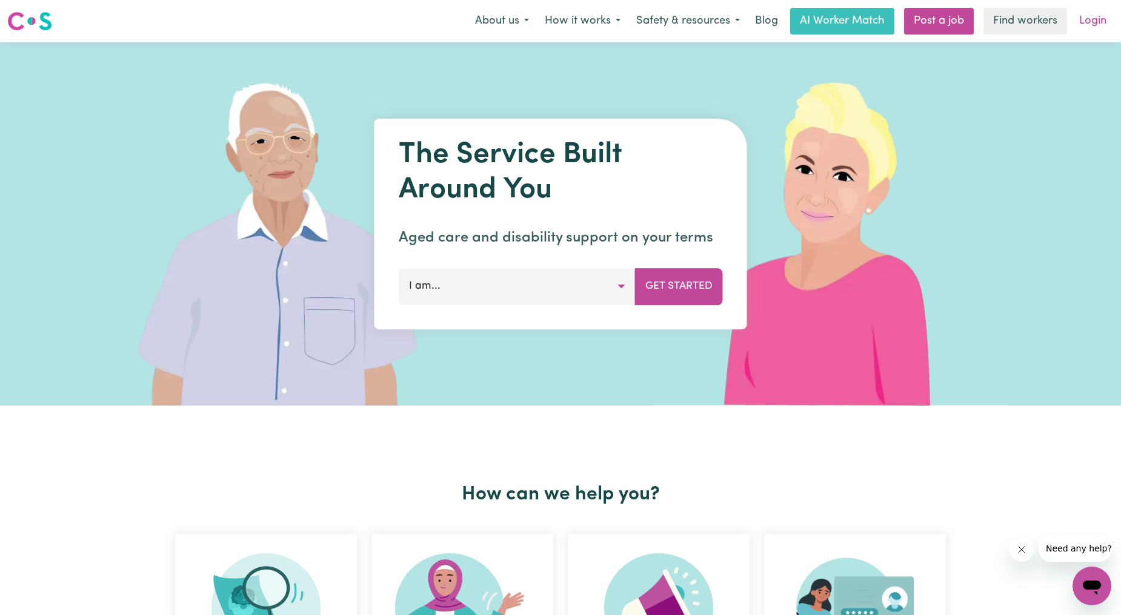
click at [1089, 33] on link "Login" at bounding box center [1093, 21] width 42 height 27
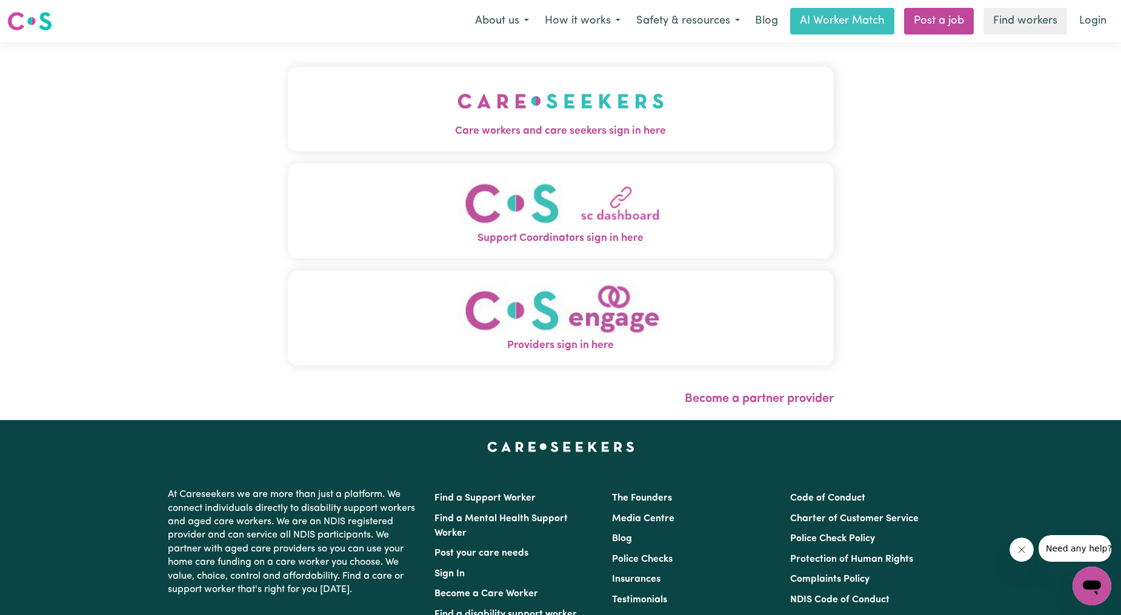
click at [506, 107] on img "Care workers and care seekers sign in here" at bounding box center [560, 101] width 207 height 45
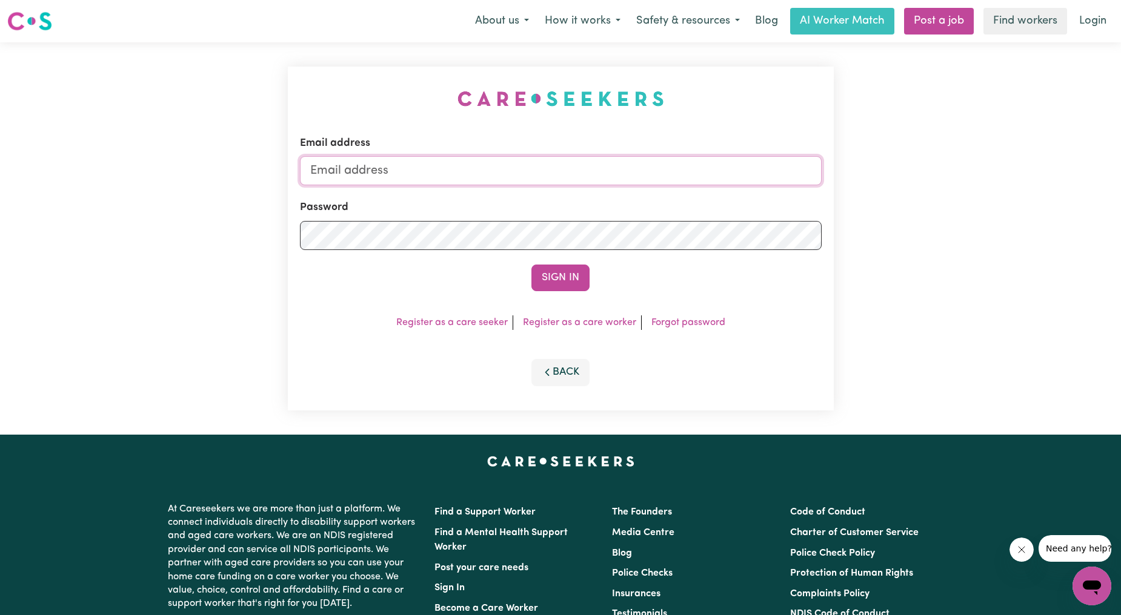
click at [491, 164] on input "Email address" at bounding box center [561, 170] width 522 height 29
drag, startPoint x: 371, startPoint y: 168, endPoint x: 588, endPoint y: 170, distance: 216.3
click at [586, 170] on input "[EMAIL_ADDRESS][PERSON_NAME][DOMAIN_NAME]" at bounding box center [561, 170] width 522 height 29
type input "superuser~[EMAIL_ADDRESS][DOMAIN_NAME]"
click at [567, 291] on button "Sign In" at bounding box center [560, 278] width 58 height 27
